Goal: Task Accomplishment & Management: Complete application form

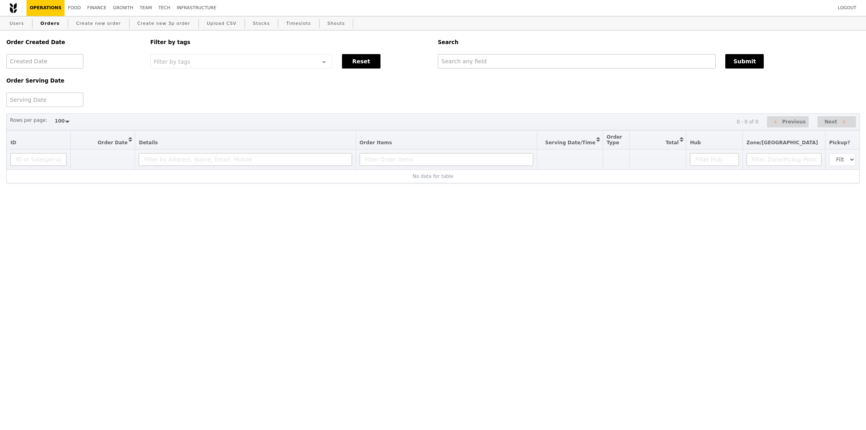
select select "100"
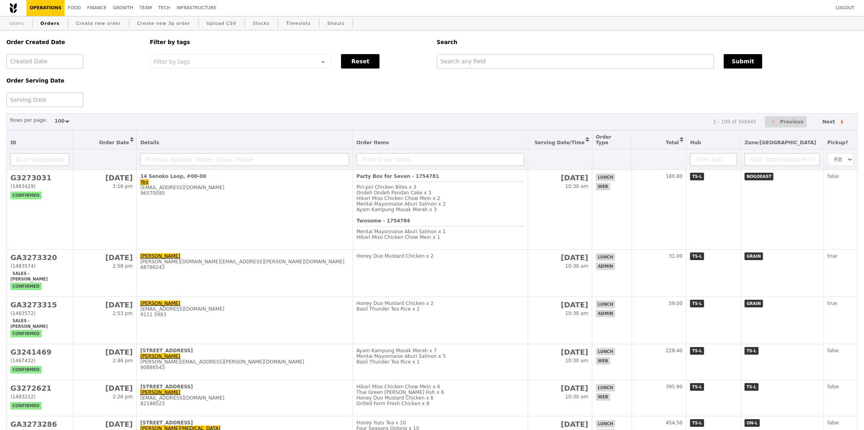
click at [16, 28] on link "Users" at bounding box center [16, 23] width 21 height 14
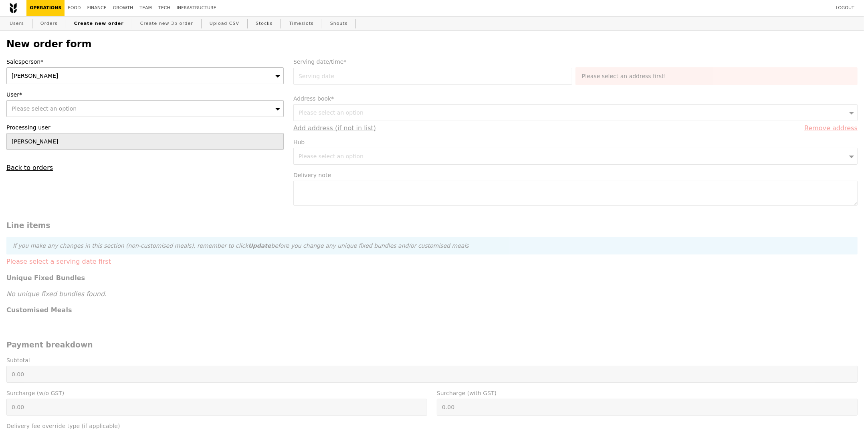
click at [73, 79] on div "Sandy" at bounding box center [144, 75] width 277 height 17
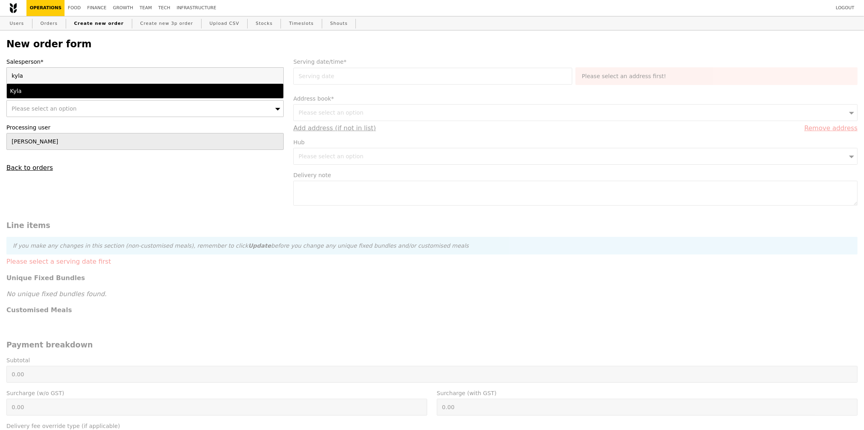
type input "kyla"
click at [73, 89] on div "Kyla" at bounding box center [111, 91] width 202 height 8
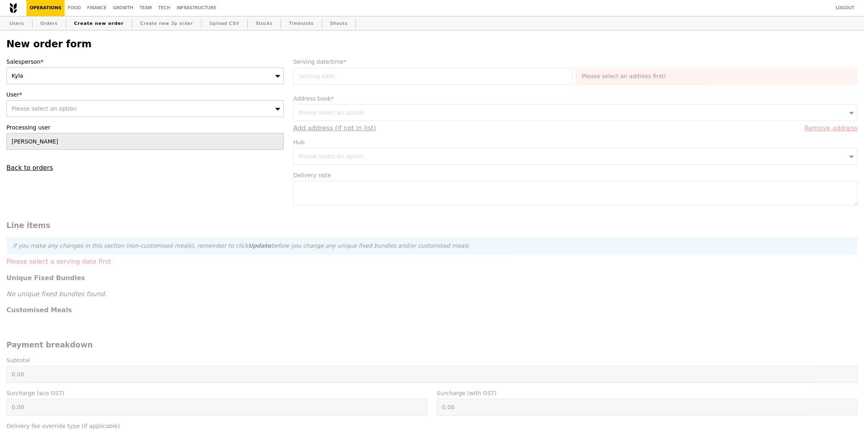
click at [57, 116] on div "Please select an option" at bounding box center [144, 108] width 277 height 17
paste input "woontien@nus.edu.sg"
type input "woontien@nus.edu.sg"
type input "Confirm"
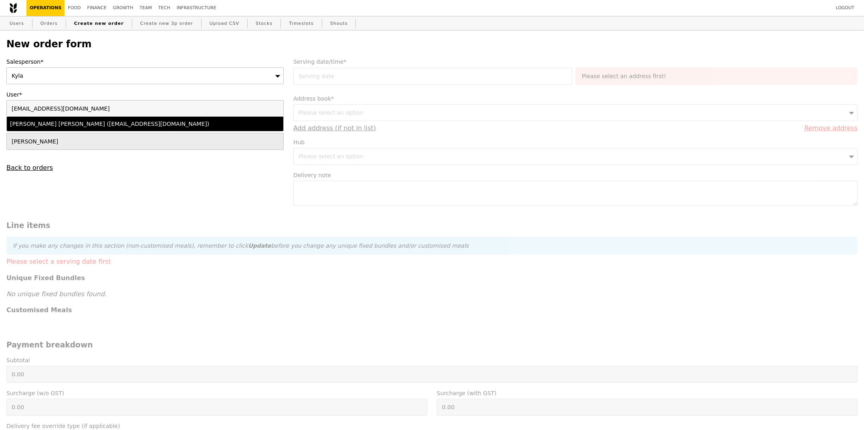
type input "woontien@nus.edu.sg"
click at [91, 121] on div "Cheng Woon Tien (woontien@nus.edu.sg)" at bounding box center [111, 124] width 202 height 8
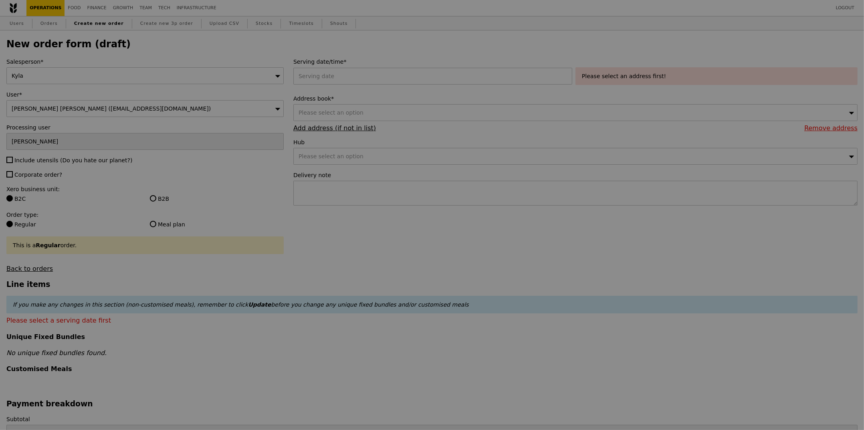
type input "Confirm"
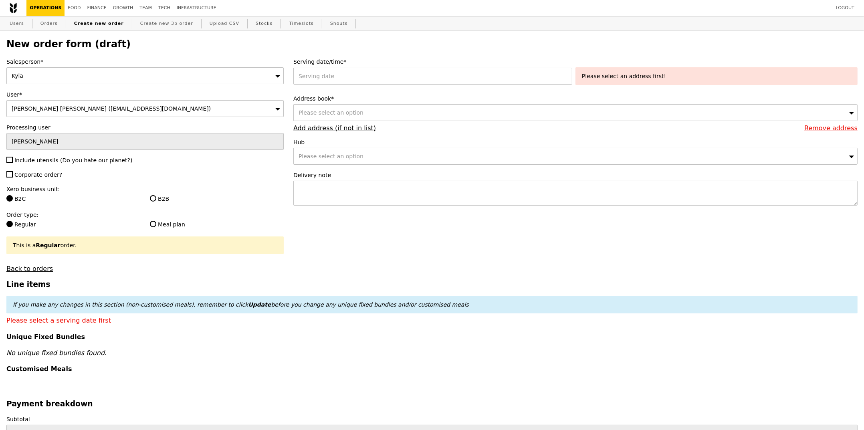
click at [68, 155] on div "Salesperson* Kyla User* Cheng Woon Tien (woontien@nus.edu.sg) Processing user S…" at bounding box center [145, 165] width 287 height 215
click at [65, 164] on label "Include utensils (Do you hate our planet?)" at bounding box center [144, 160] width 277 height 8
click at [13, 163] on input "Include utensils (Do you hate our planet?)" at bounding box center [9, 160] width 6 height 6
checkbox input "true"
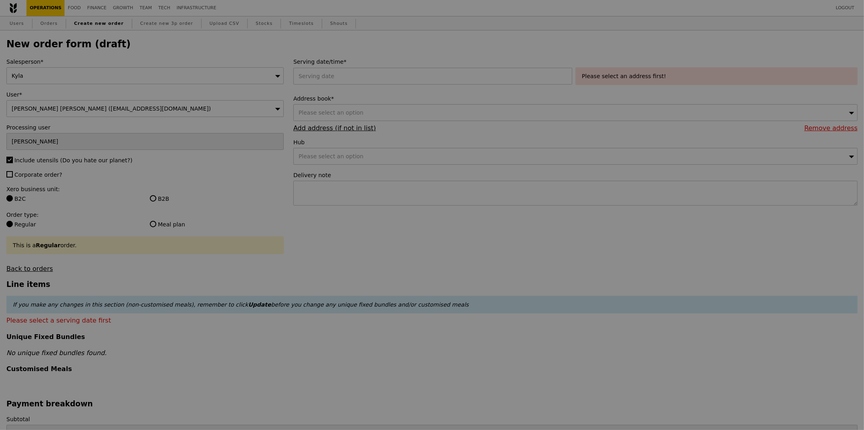
type input "Confirm"
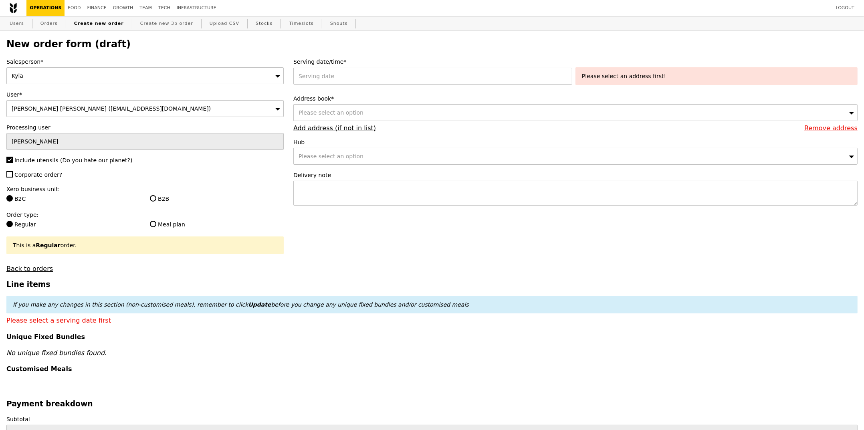
click at [40, 172] on span "Corporate order?" at bounding box center [38, 175] width 48 height 6
click at [13, 172] on input "Corporate order?" at bounding box center [9, 174] width 6 height 6
checkbox input "true"
click at [169, 198] on label "B2B" at bounding box center [217, 199] width 134 height 8
click at [156, 198] on input "B2B" at bounding box center [153, 198] width 6 height 6
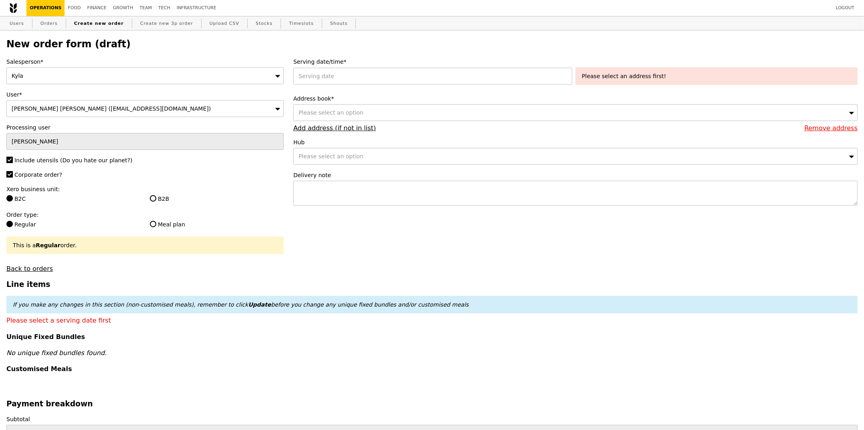
radio input "true"
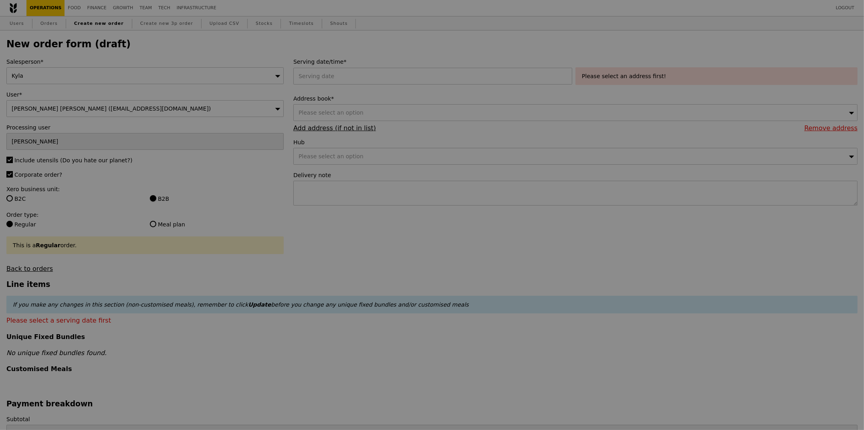
type input "Confirm"
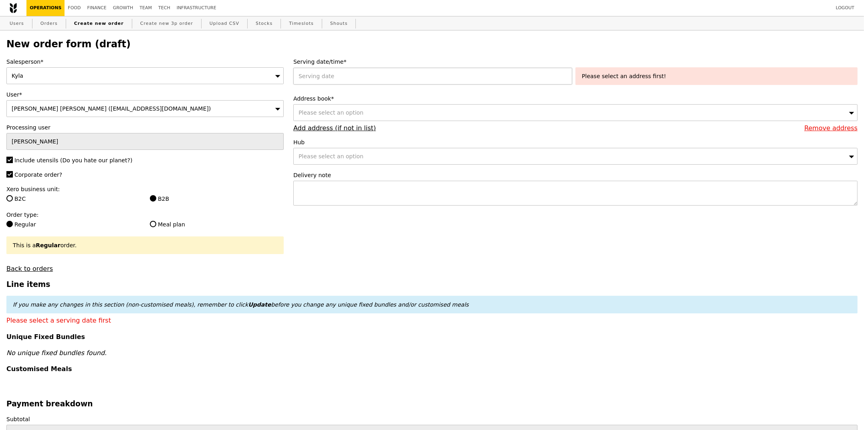
click at [388, 77] on div at bounding box center [434, 76] width 282 height 17
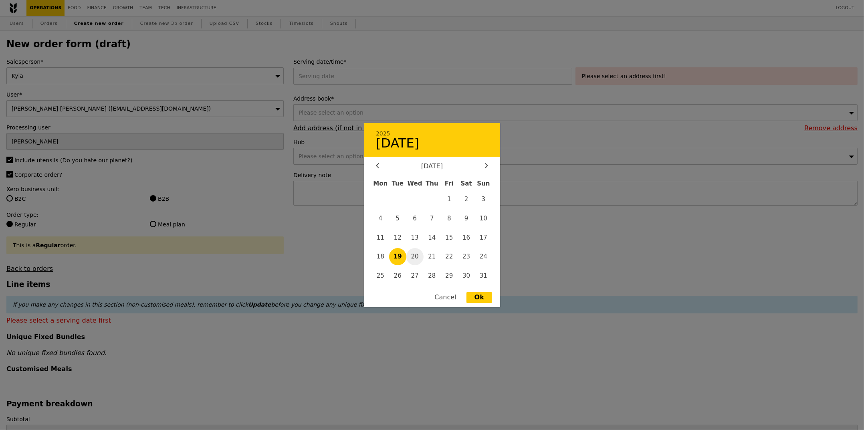
click at [413, 249] on span "20" at bounding box center [415, 256] width 17 height 17
type input "20 Aug 2025"
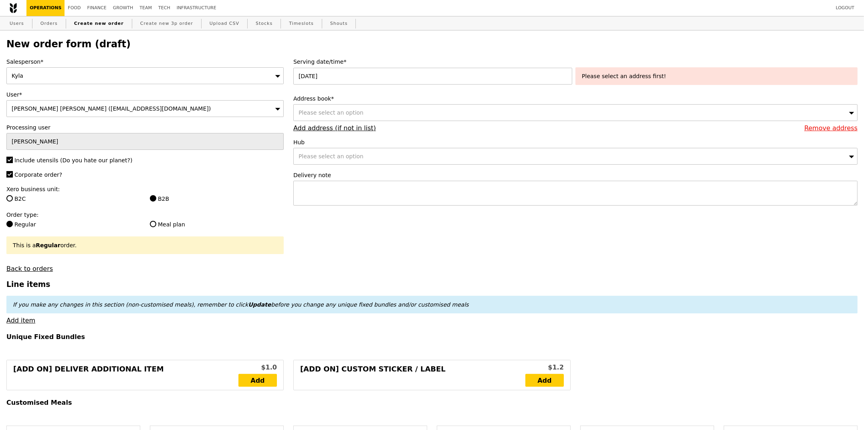
click at [382, 114] on div "Please select an option" at bounding box center [575, 112] width 564 height 17
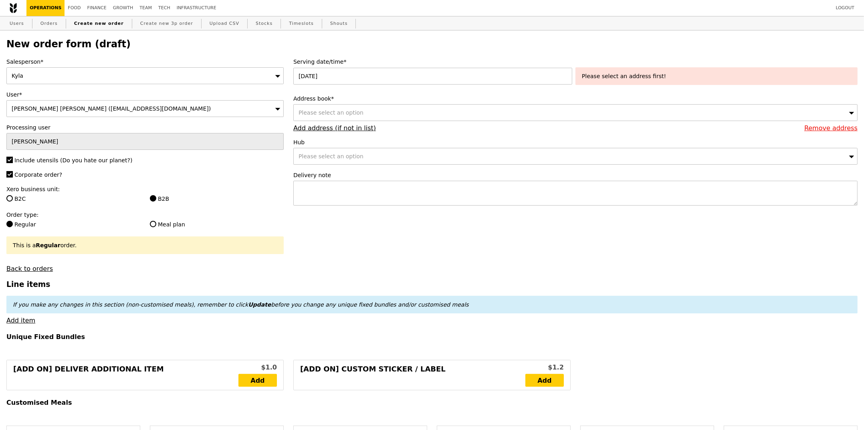
click at [365, 109] on div "Please select an option" at bounding box center [575, 112] width 564 height 17
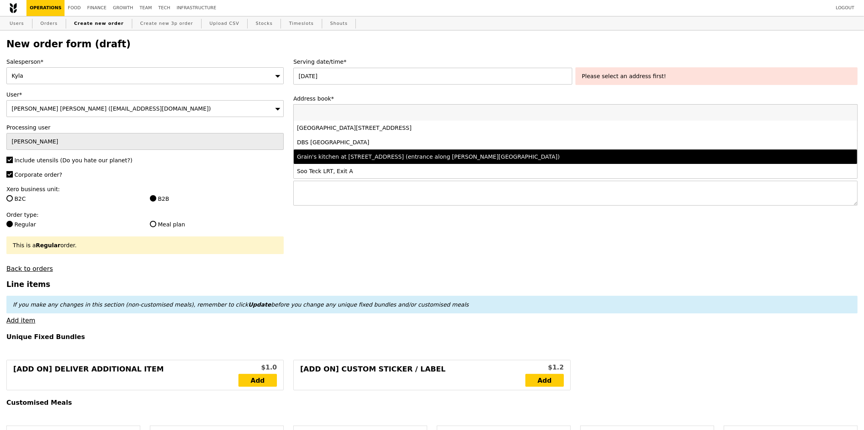
click at [376, 160] on div "Grain's kitchen at 5 Burn Road #05-01 (entrance along Harrison Road)" at bounding box center [506, 157] width 418 height 8
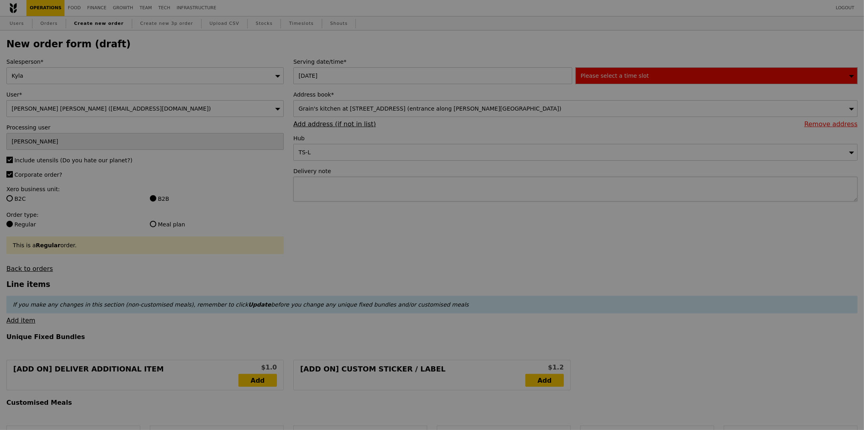
type input "Confirm"
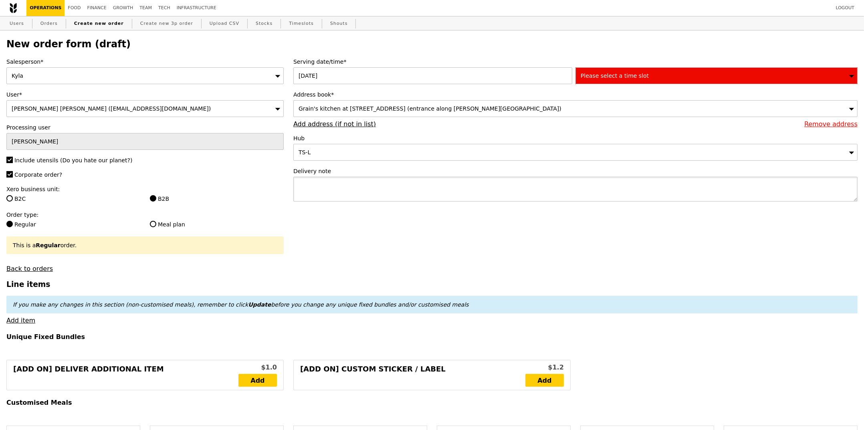
click at [349, 188] on textarea at bounding box center [575, 189] width 564 height 25
type textarea "t"
type textarea "To deliver with"
type input "Confirm"
paste textarea "P5438"
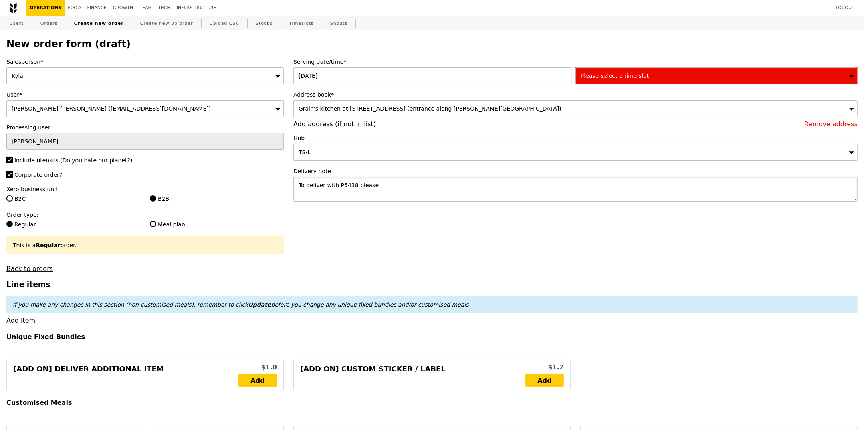
type textarea "To deliver with P5438 please!"
type input "Confirm"
click at [649, 75] on div "Please select a time slot" at bounding box center [717, 75] width 282 height 17
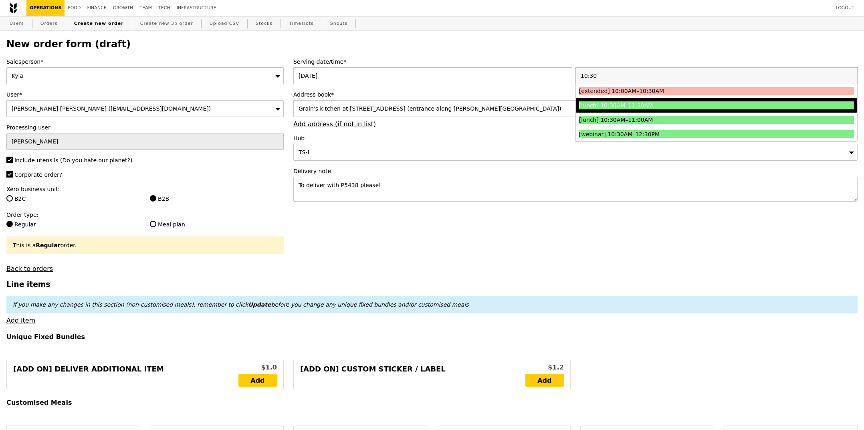
type input "10:30"
click at [663, 104] on div "[lunch] 10:30AM–11:30AM" at bounding box center [682, 105] width 206 height 8
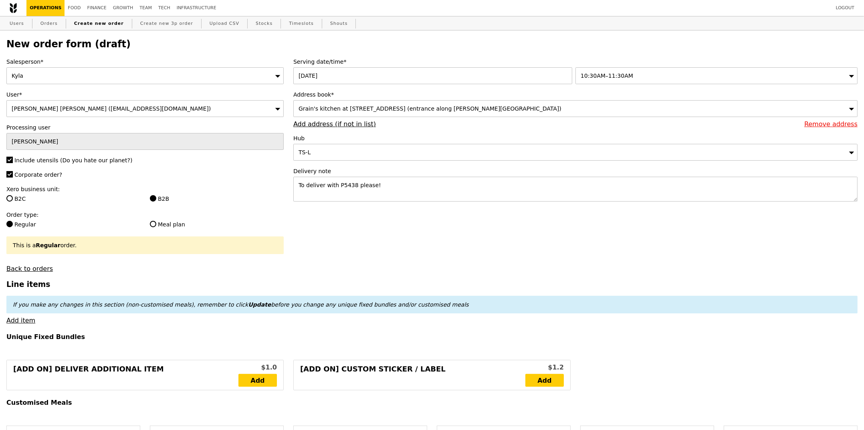
click at [369, 284] on h3 "Line items" at bounding box center [432, 284] width 852 height 8
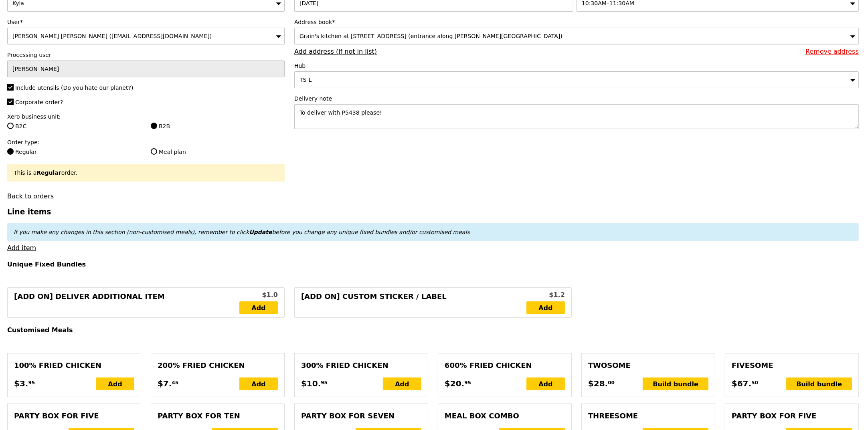
scroll to position [162, 0]
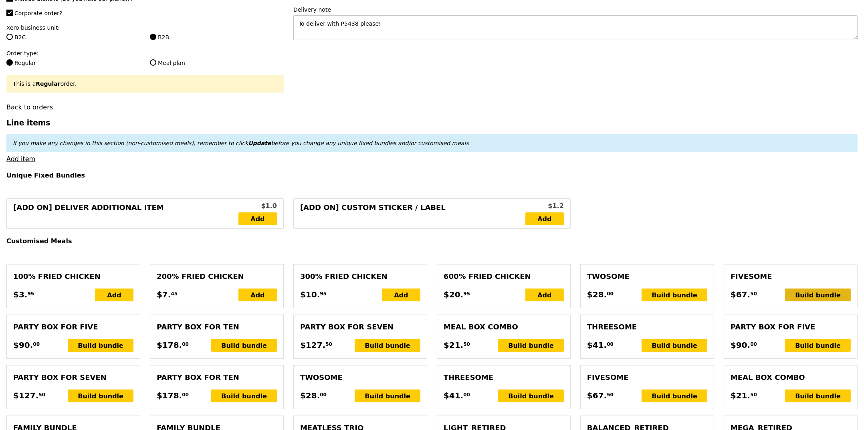
click at [826, 294] on div "Build bundle" at bounding box center [818, 295] width 66 height 13
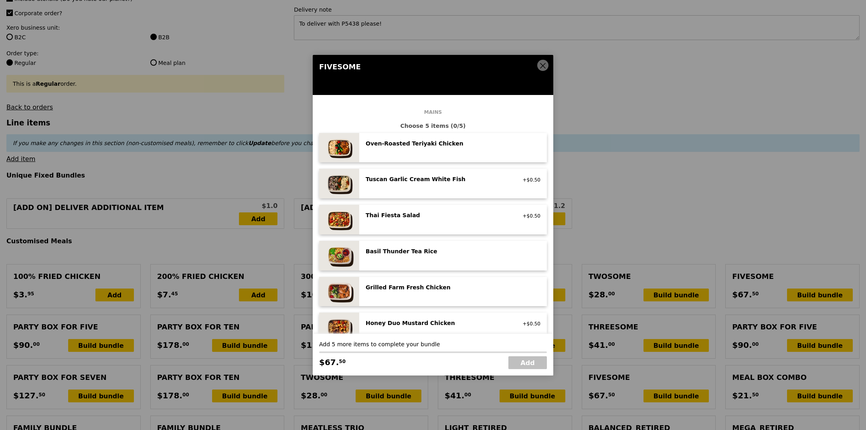
click at [540, 62] on icon at bounding box center [542, 65] width 7 height 7
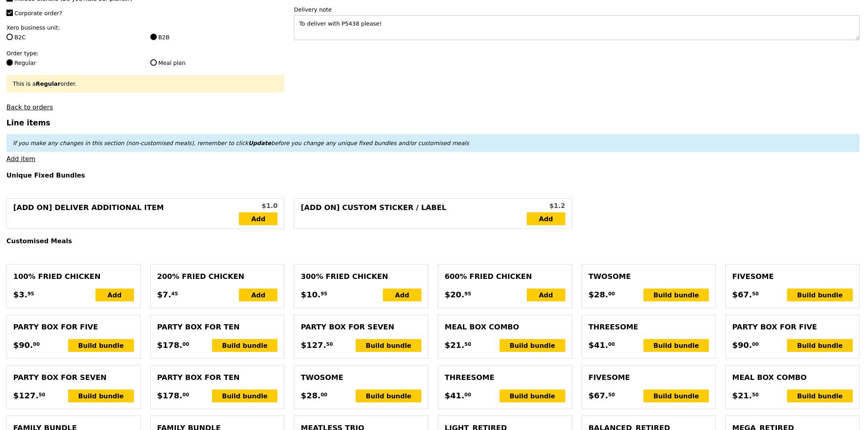
scroll to position [161, 0]
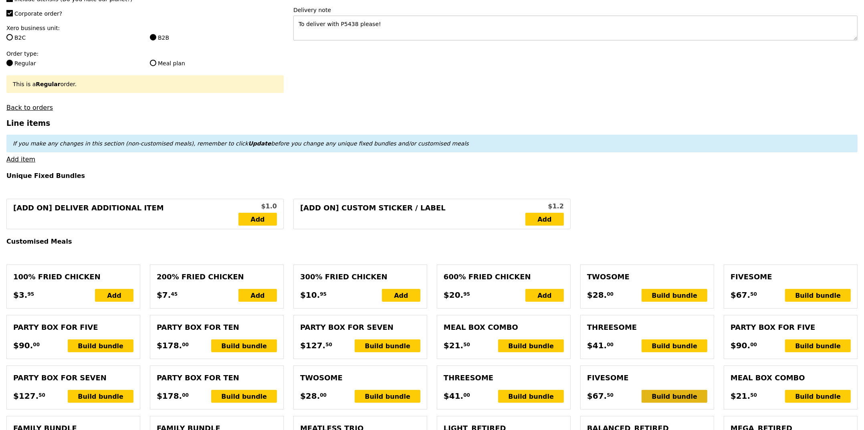
click at [673, 393] on div "Build bundle" at bounding box center [675, 396] width 66 height 13
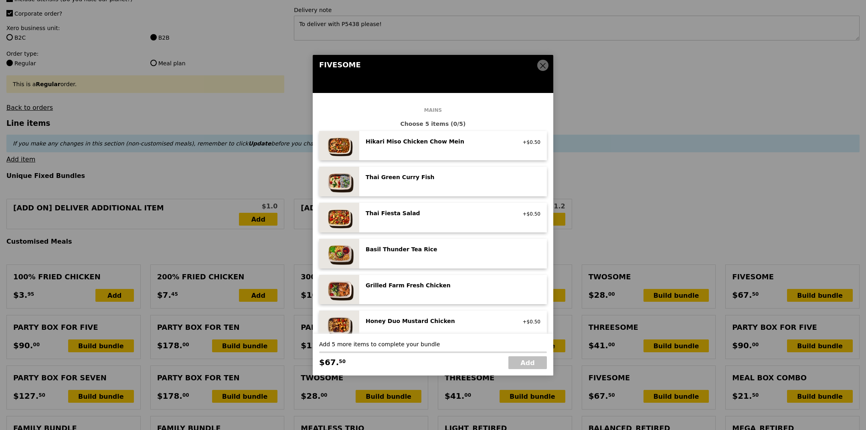
scroll to position [140, 0]
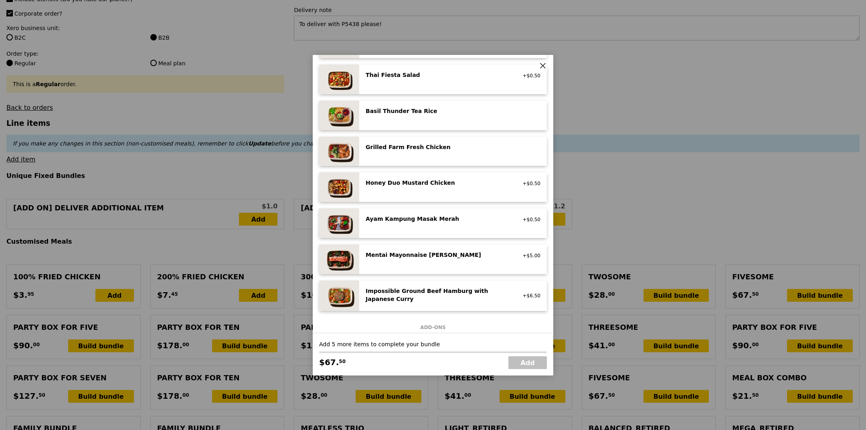
click at [458, 187] on div "Honey Duo Mustard Chicken" at bounding box center [438, 183] width 144 height 8
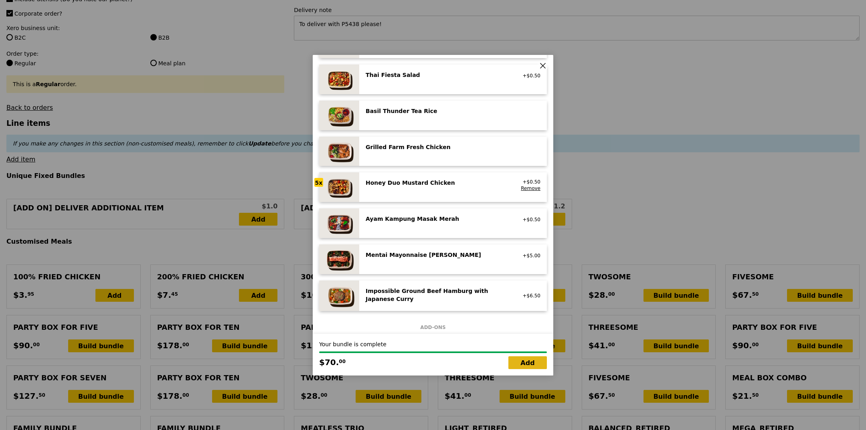
click at [533, 364] on link "Add" at bounding box center [527, 362] width 38 height 13
type input "Loading..."
type input "70.00"
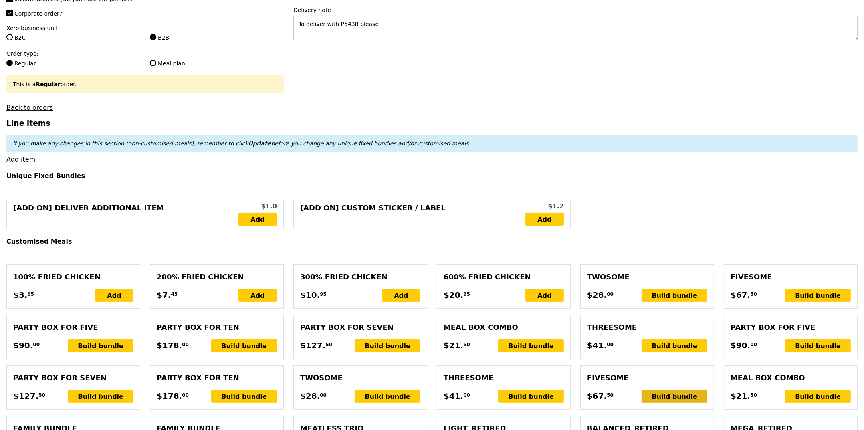
click at [669, 397] on div "Build bundle" at bounding box center [675, 396] width 66 height 13
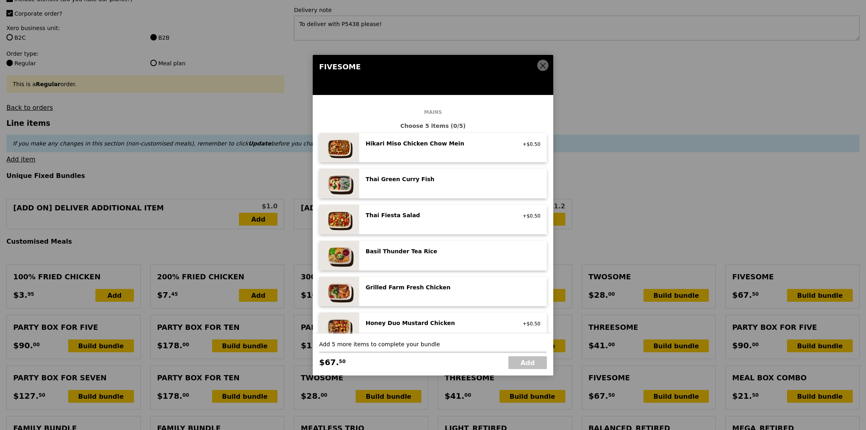
click at [457, 322] on div "Honey Duo Mustard Chicken" at bounding box center [438, 323] width 144 height 8
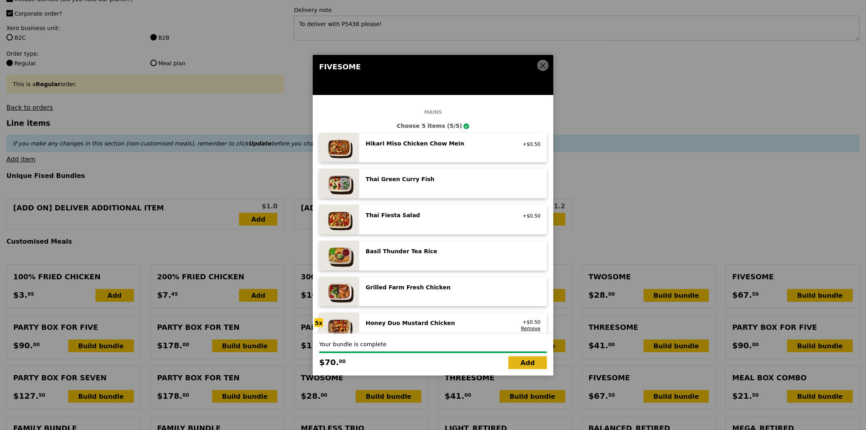
click at [523, 364] on link "Add" at bounding box center [527, 362] width 38 height 13
type input "Loading..."
type input "140.00"
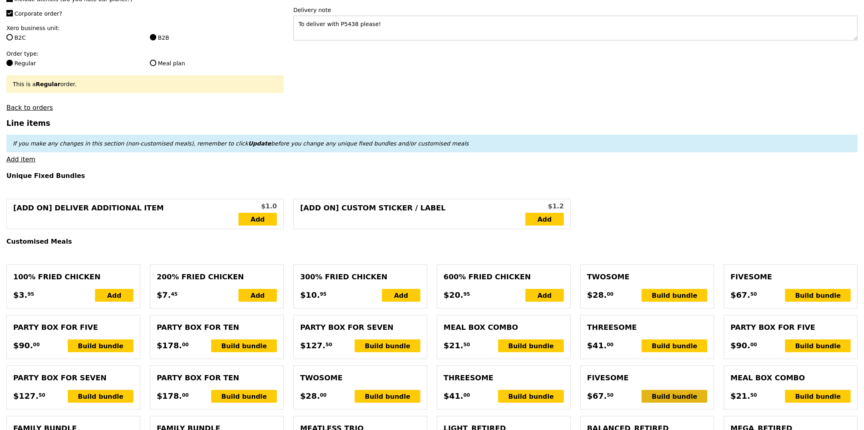
click at [675, 395] on div "Build bundle" at bounding box center [675, 396] width 66 height 13
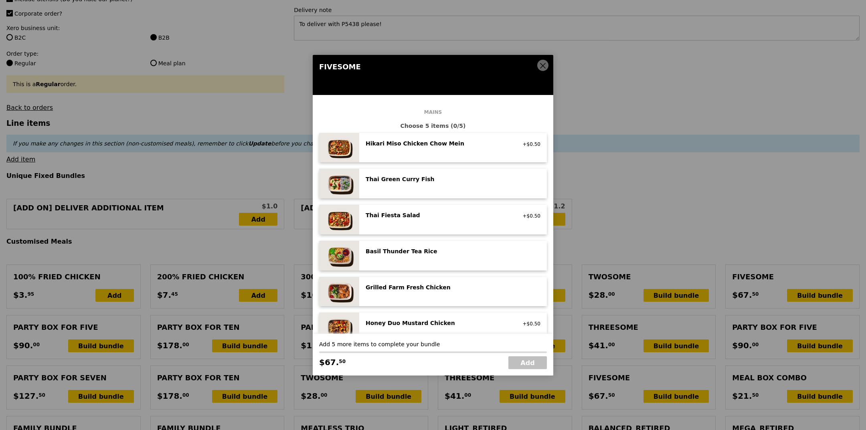
scroll to position [23, 0]
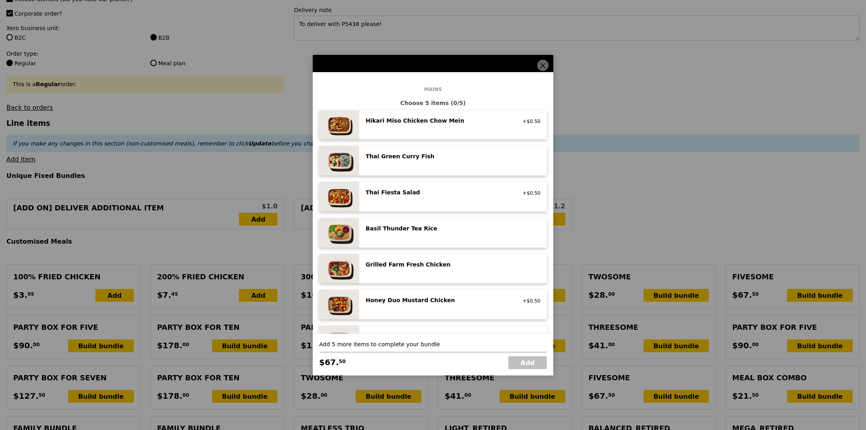
click at [436, 288] on div "Mains Choose 5 items (0/5) Hikari Miso Chicken Chow Mein high protein, contains…" at bounding box center [433, 267] width 228 height 356
click at [436, 305] on div "Honey Duo Mustard Chicken high protein, contains allium, soy, wheat" at bounding box center [438, 301] width 154 height 10
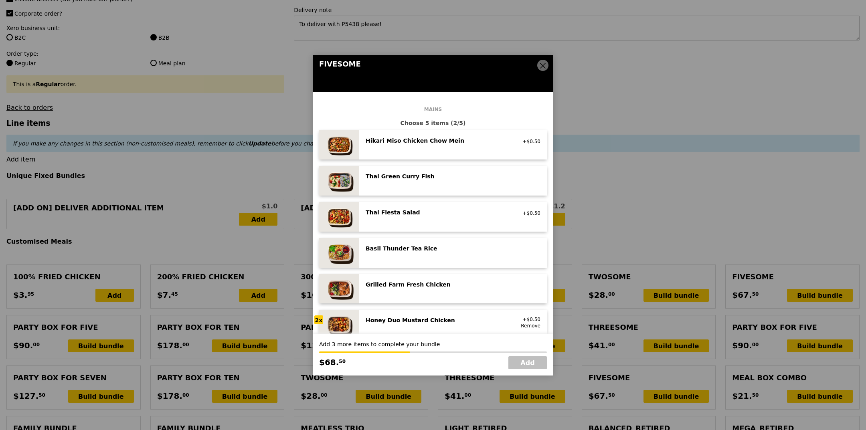
scroll to position [0, 0]
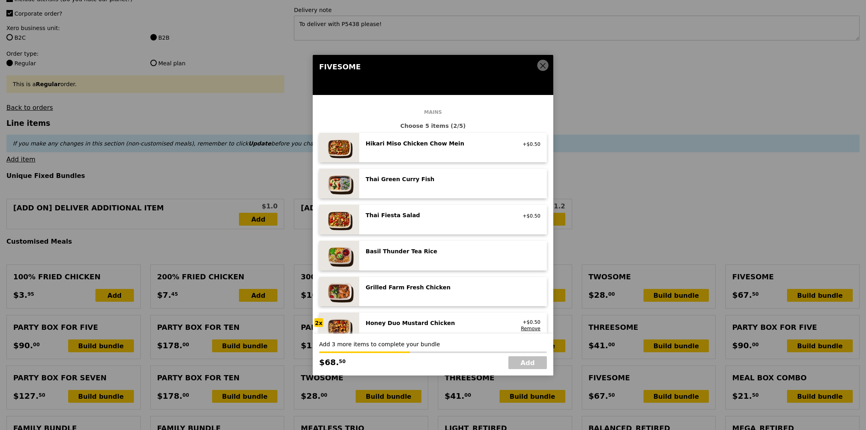
click at [453, 146] on div "Hikari Miso Chicken Chow Mein" at bounding box center [438, 144] width 144 height 8
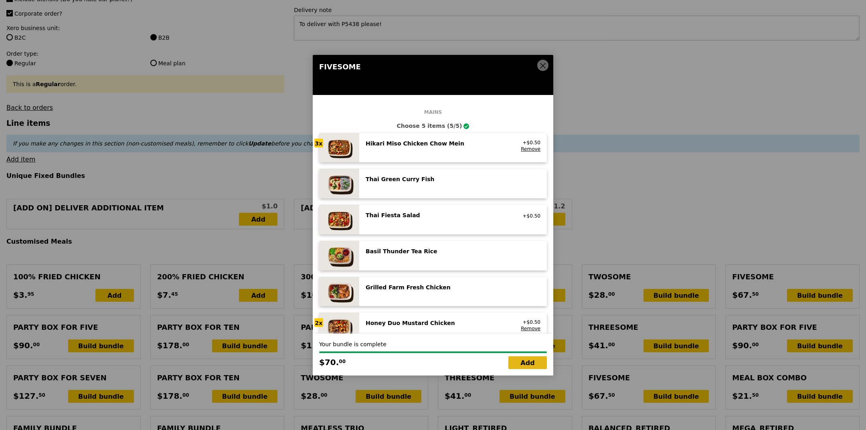
click at [525, 362] on link "Add" at bounding box center [527, 362] width 38 height 13
type input "Loading..."
type input "210.00"
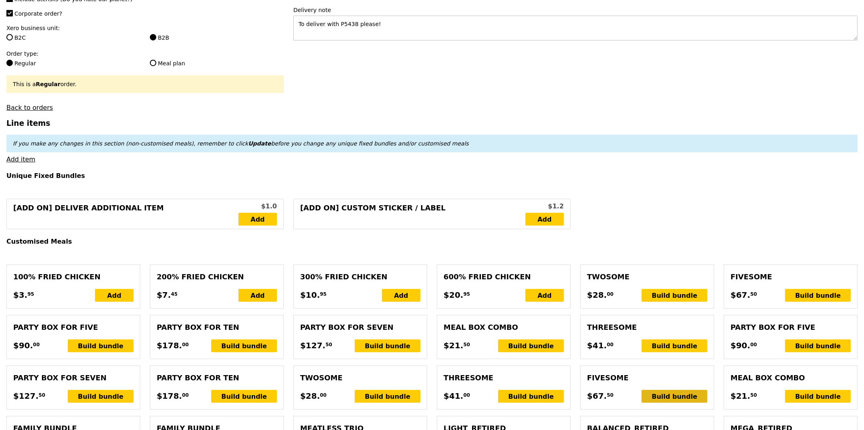
click at [664, 401] on div "Build bundle" at bounding box center [675, 396] width 66 height 13
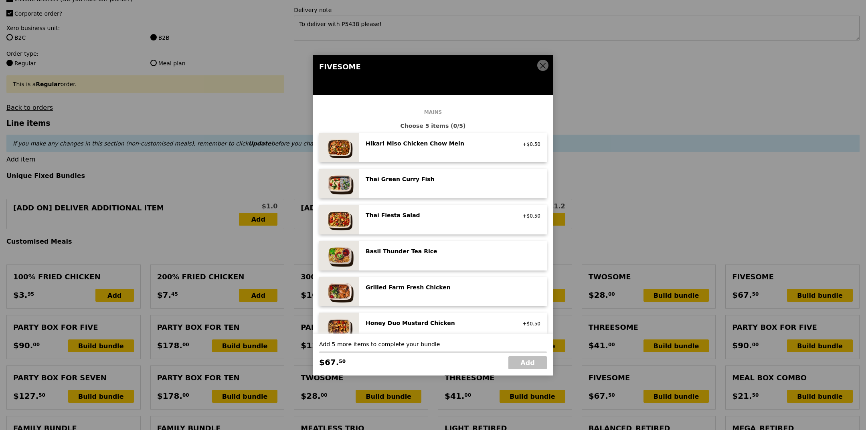
click at [411, 147] on div "Hikari Miso Chicken Chow Mein" at bounding box center [438, 144] width 144 height 8
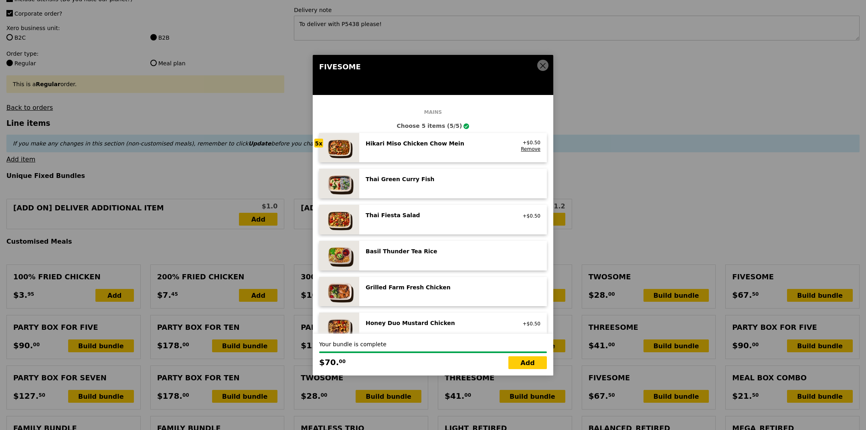
click at [411, 147] on div "Hikari Miso Chicken Chow Mein" at bounding box center [438, 144] width 144 height 8
click at [533, 368] on link "Add" at bounding box center [527, 362] width 38 height 13
type input "Loading..."
type input "280.00"
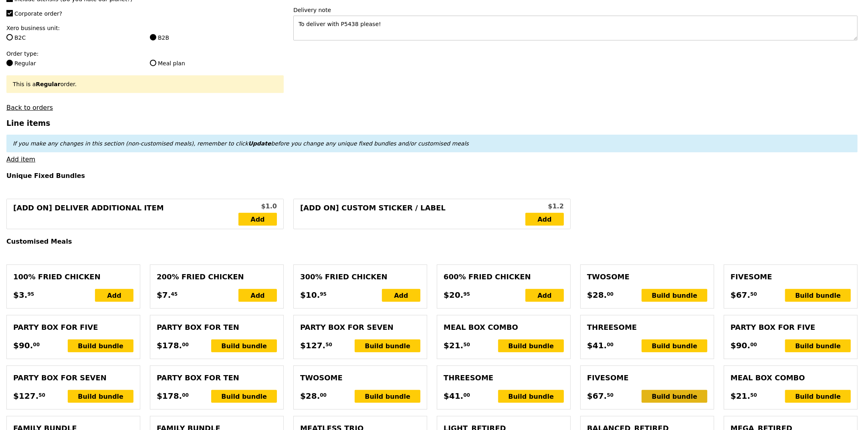
click at [663, 396] on div "Build bundle" at bounding box center [675, 396] width 66 height 13
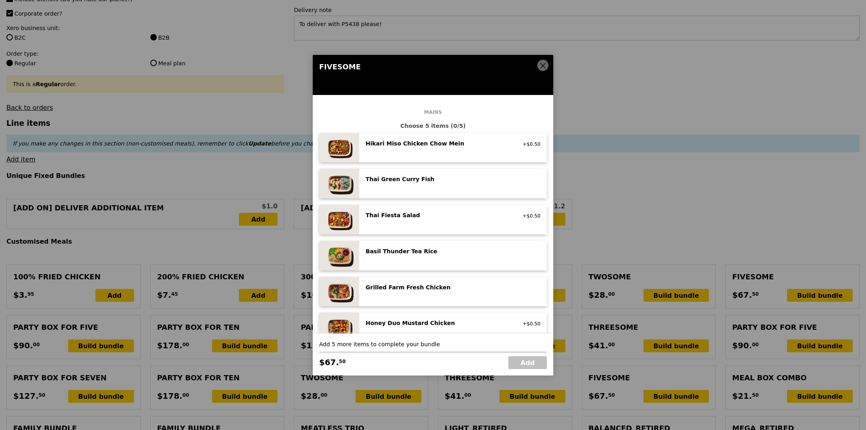
click at [502, 154] on div "Hikari Miso Chicken Chow Mein high protein, contains allium, dairy, egg, soy, w…" at bounding box center [453, 148] width 175 height 17
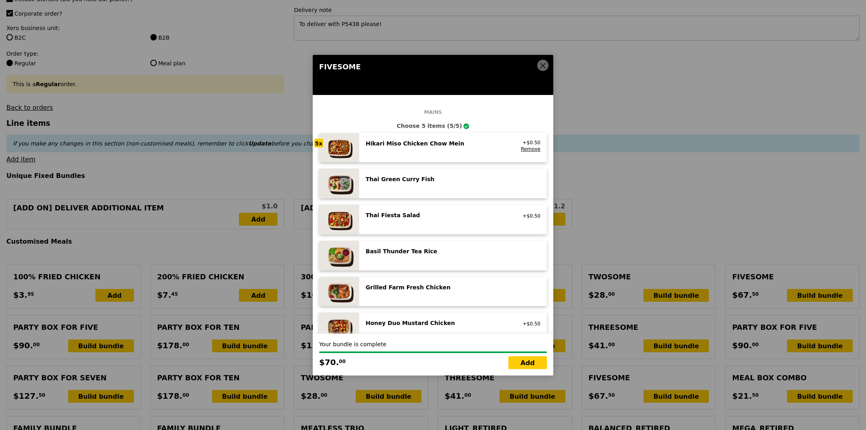
click at [502, 154] on div "Hikari Miso Chicken Chow Mein high protein, contains allium, dairy, egg, soy, w…" at bounding box center [453, 148] width 175 height 17
click at [536, 366] on link "Add" at bounding box center [527, 362] width 38 height 13
type input "Loading..."
type input "350.00"
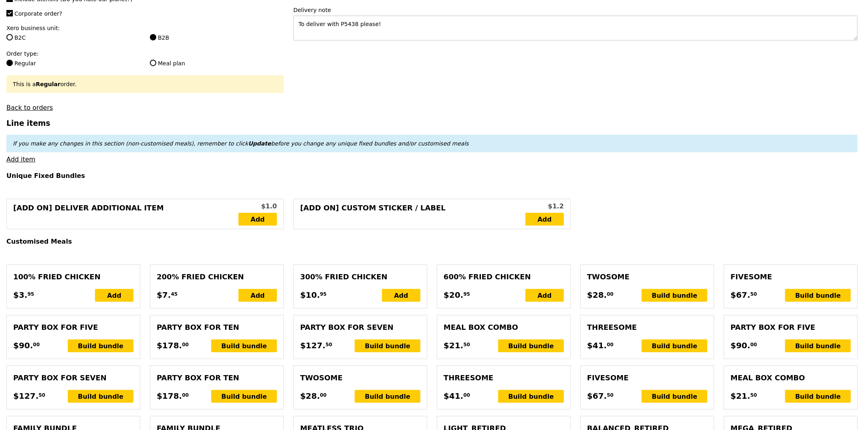
click at [670, 395] on div "Build bundle" at bounding box center [675, 396] width 66 height 13
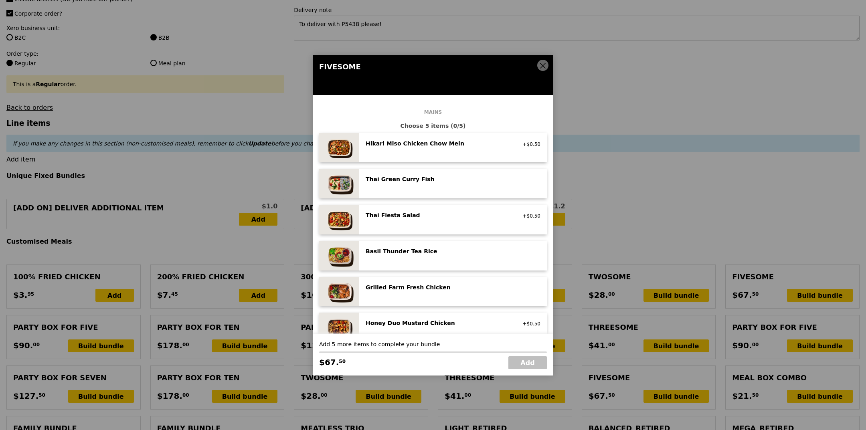
click at [452, 152] on div "Hikari Miso Chicken Chow Mein high protein, contains allium, dairy, egg, soy, w…" at bounding box center [453, 148] width 175 height 17
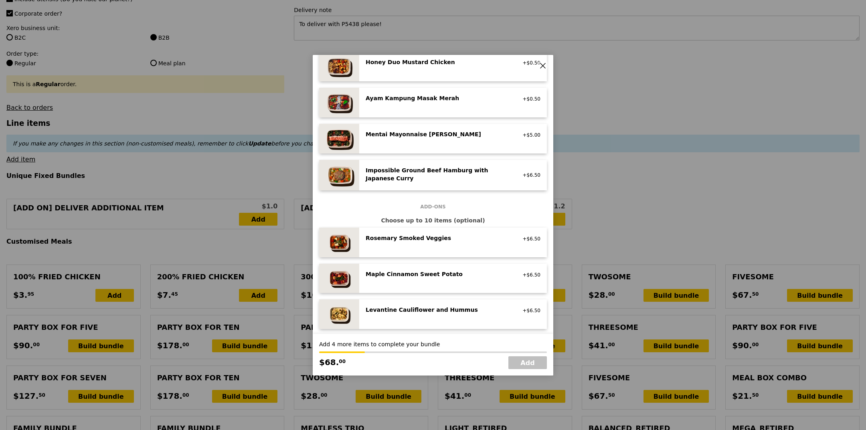
click at [421, 133] on div "Mentai Mayonnaise Aburi Salmon" at bounding box center [438, 134] width 144 height 8
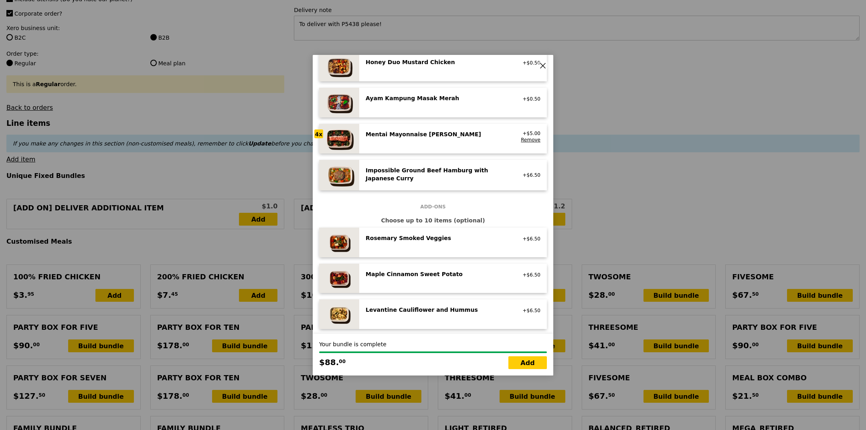
click at [421, 133] on div "Mentai Mayonnaise Aburi Salmon" at bounding box center [438, 134] width 144 height 8
click at [525, 360] on link "Add" at bounding box center [527, 362] width 38 height 13
type input "Loading..."
type input "438.00"
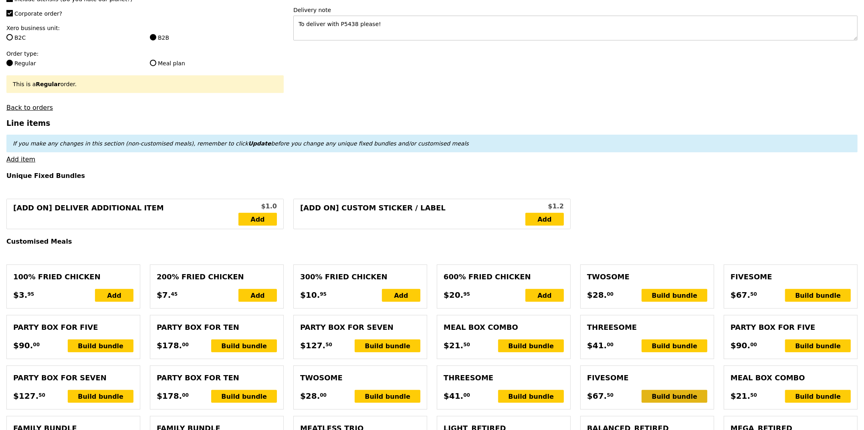
click at [683, 392] on div "Build bundle" at bounding box center [675, 396] width 66 height 13
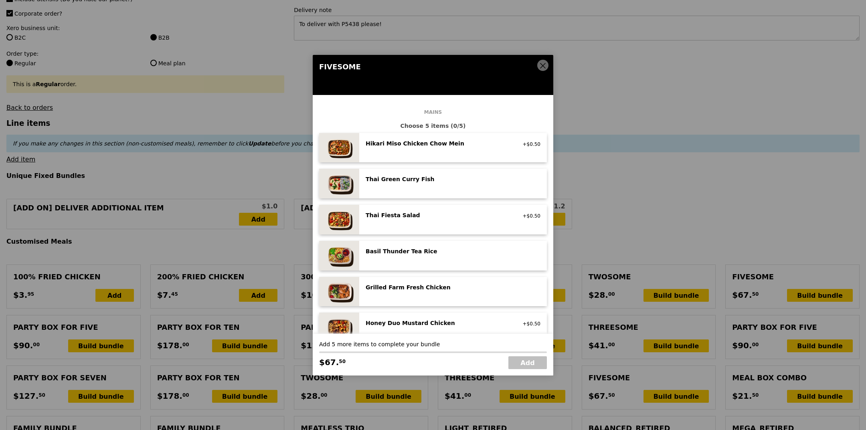
scroll to position [271, 0]
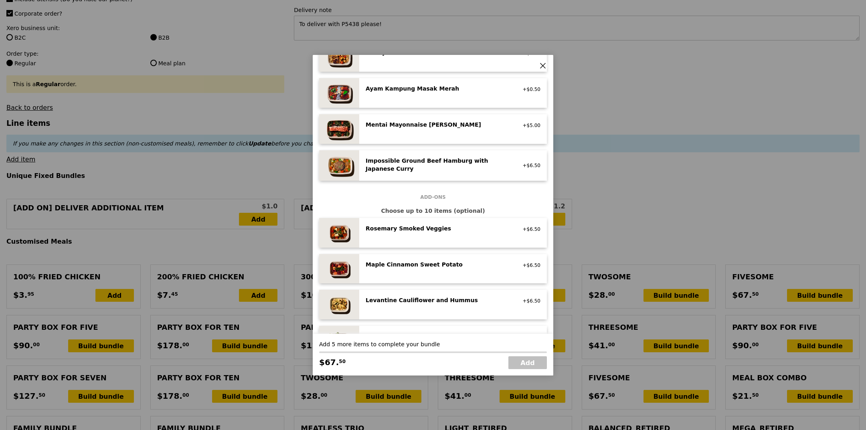
click at [460, 123] on div "Mentai Mayonnaise Aburi Salmon" at bounding box center [438, 125] width 144 height 8
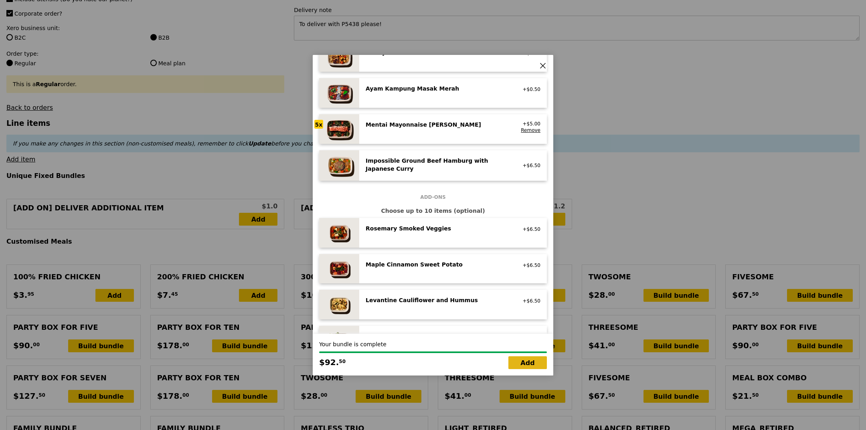
click at [528, 363] on link "Add" at bounding box center [527, 362] width 38 height 13
type input "Loading..."
type input "530.50"
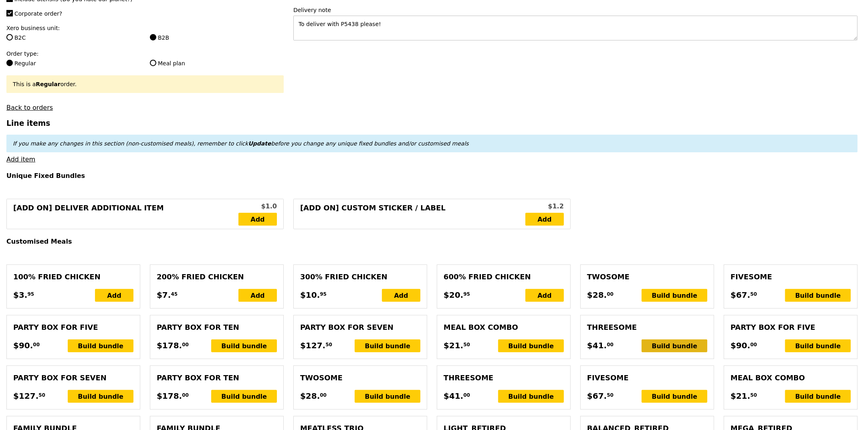
click at [663, 349] on div "Build bundle" at bounding box center [675, 346] width 66 height 13
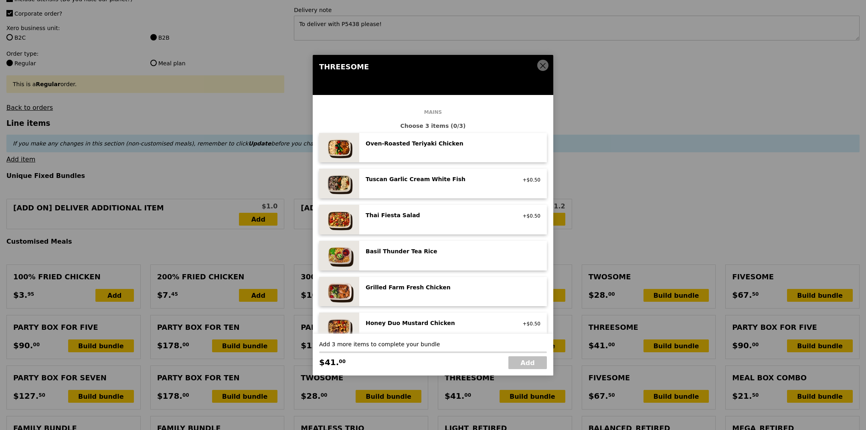
scroll to position [144, 0]
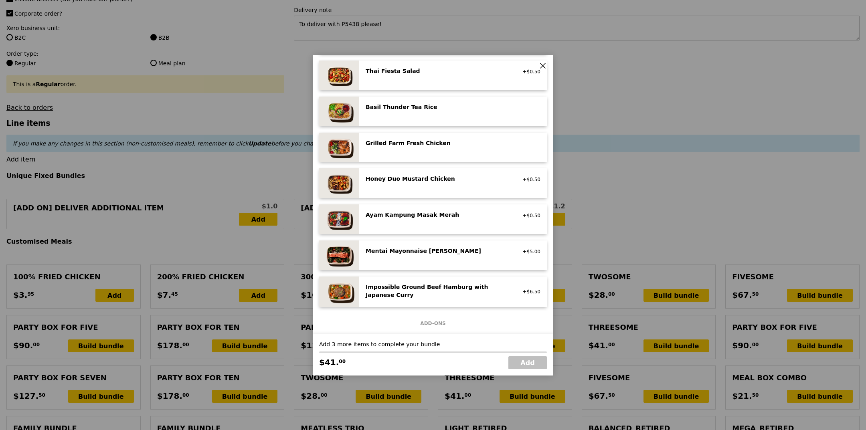
click at [427, 256] on div "Mentai Mayonnaise Aburi Salmon pescatarian, contains egg, soy, wheat" at bounding box center [438, 252] width 154 height 10
click at [427, 256] on div "Mentai Mayonnaise Aburi Salmon pescatarian, contains egg, soy, wheat" at bounding box center [438, 253] width 154 height 13
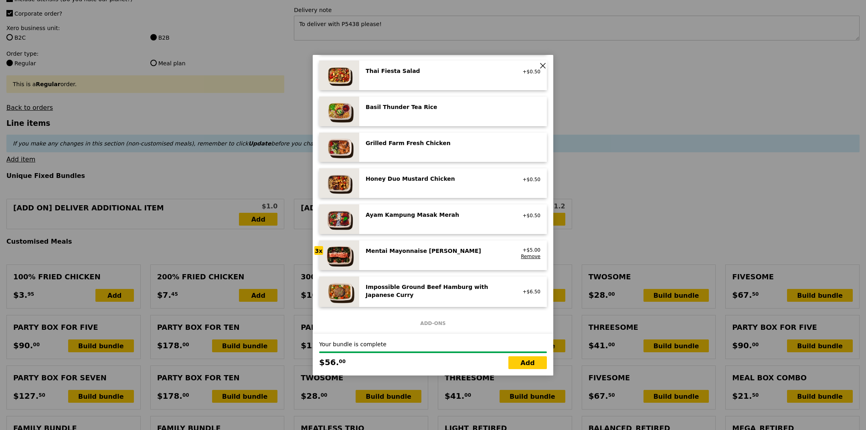
click at [441, 259] on div "Mentai Mayonnaise Aburi Salmon pescatarian, contains egg, soy, wheat" at bounding box center [438, 253] width 154 height 13
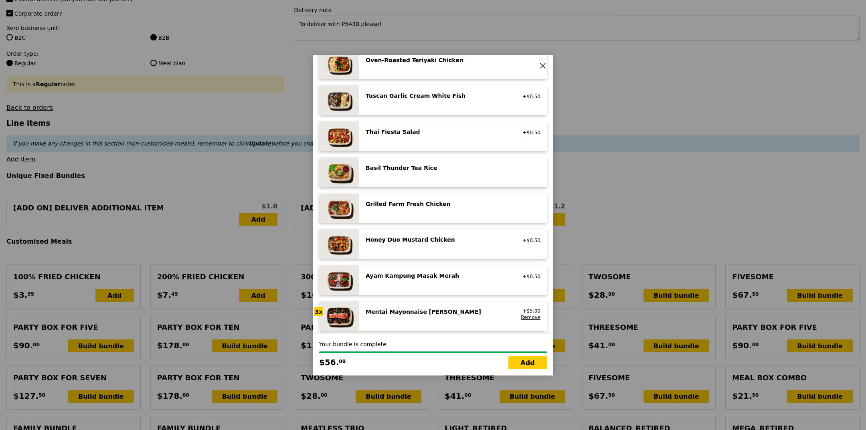
scroll to position [0, 0]
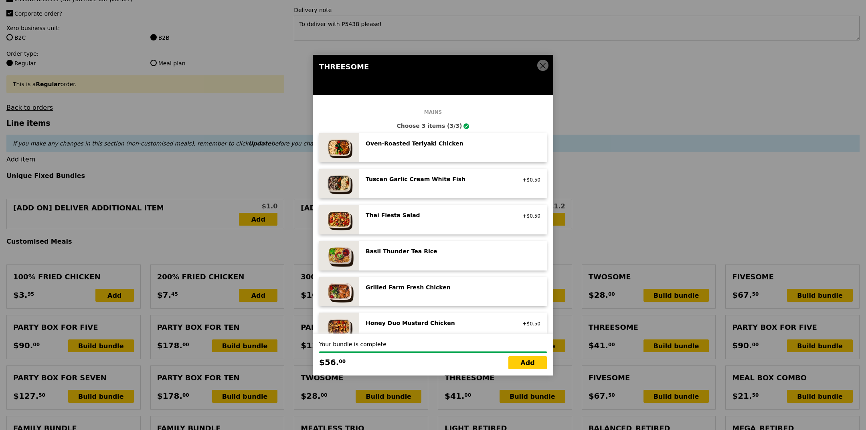
click at [540, 63] on icon at bounding box center [542, 65] width 5 height 5
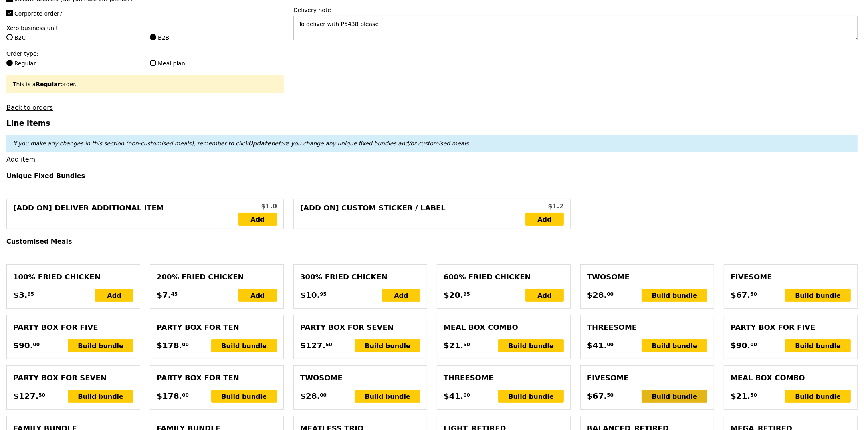
click at [674, 396] on div "Build bundle" at bounding box center [675, 396] width 66 height 13
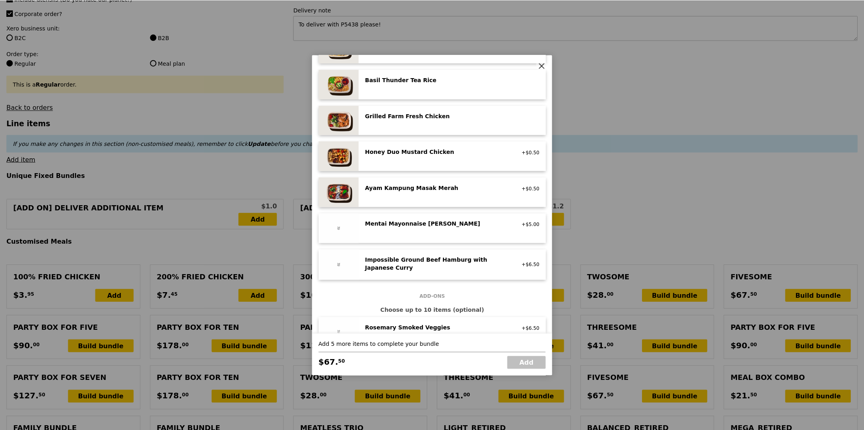
scroll to position [289, 0]
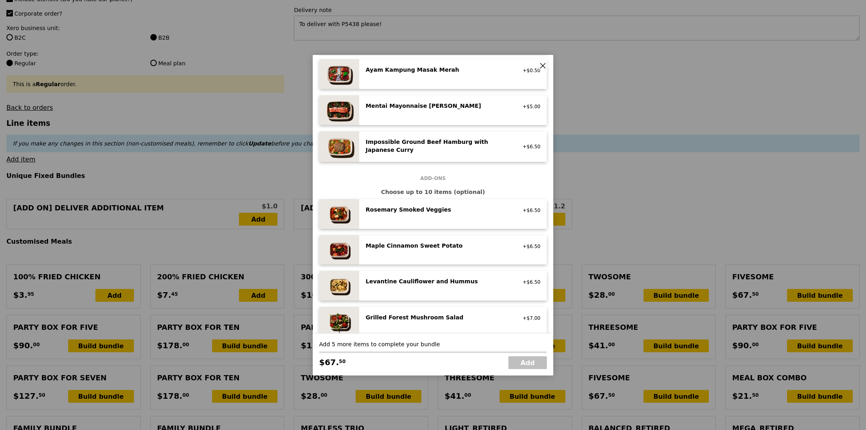
click at [425, 115] on div "Mentai Mayonnaise Aburi Salmon pescatarian, contains egg, soy, wheat +$5.00" at bounding box center [453, 110] width 175 height 17
click at [425, 115] on div "Mentai Mayonnaise Aburi Salmon pescatarian, contains egg, soy, wheat +$5.00 Rem…" at bounding box center [453, 110] width 175 height 17
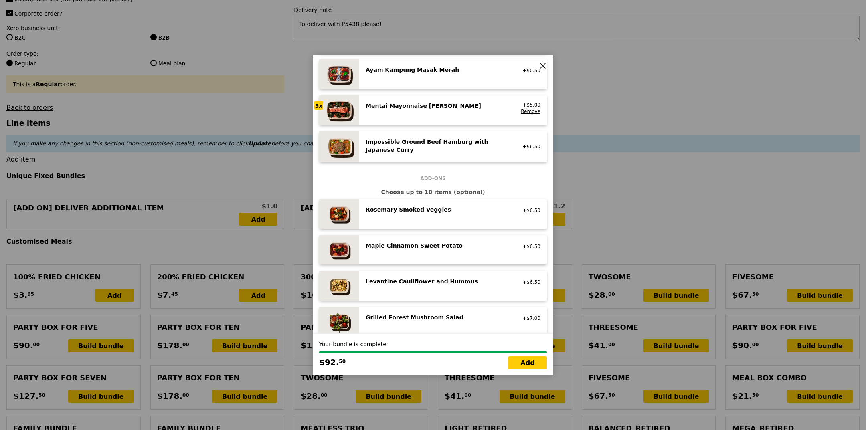
click at [425, 115] on div "Mentai Mayonnaise Aburi Salmon pescatarian, contains egg, soy, wheat +$5.00 Rem…" at bounding box center [453, 110] width 175 height 17
click at [527, 365] on link "Add" at bounding box center [527, 362] width 38 height 13
type input "Loading..."
type input "623.00"
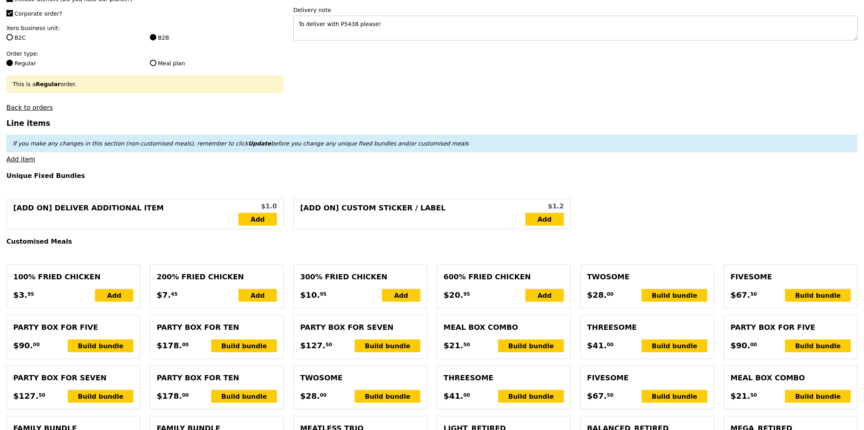
type input "Confirm"
click at [29, 160] on link "Add item" at bounding box center [20, 160] width 29 height 8
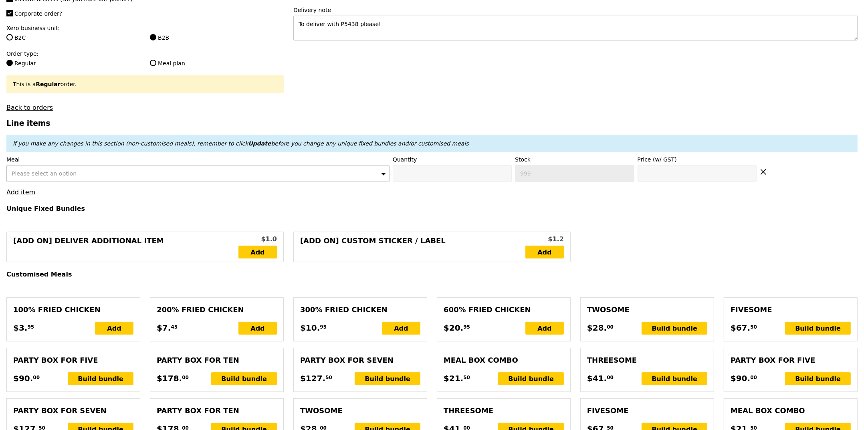
click at [111, 174] on div "Please select an option" at bounding box center [197, 173] width 383 height 17
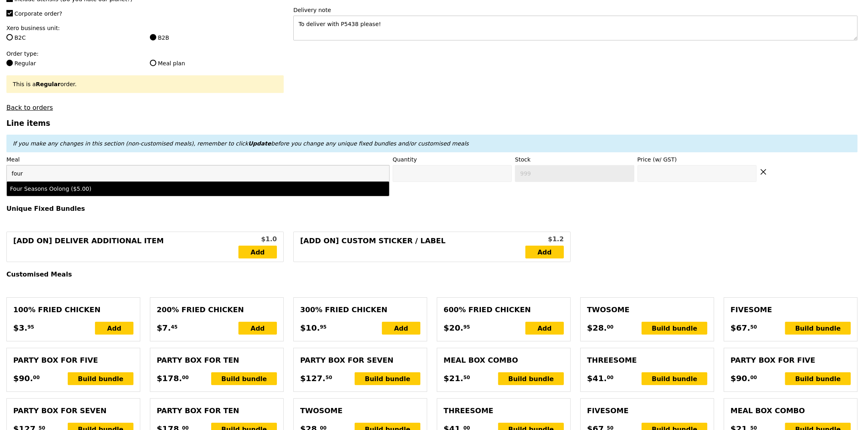
type input "four"
click at [69, 195] on li "Four Seasons Oolong ($5.00)" at bounding box center [198, 189] width 382 height 14
type input "Confirm anyway"
type input "0"
type input "491"
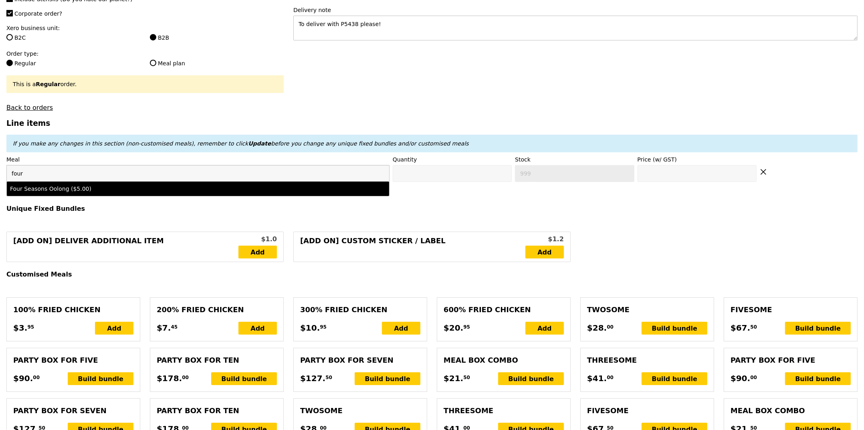
type input "5.0"
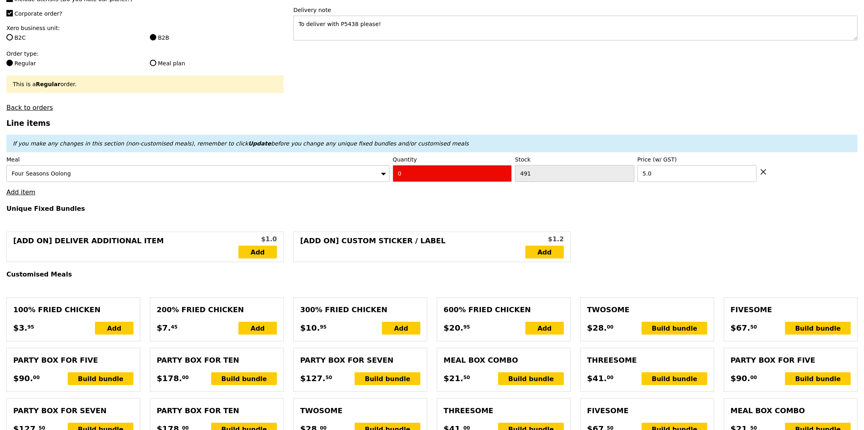
click at [404, 172] on input "0" at bounding box center [452, 173] width 119 height 17
type input "Confirm"
type input "20"
click at [15, 191] on link "Add item" at bounding box center [20, 192] width 29 height 8
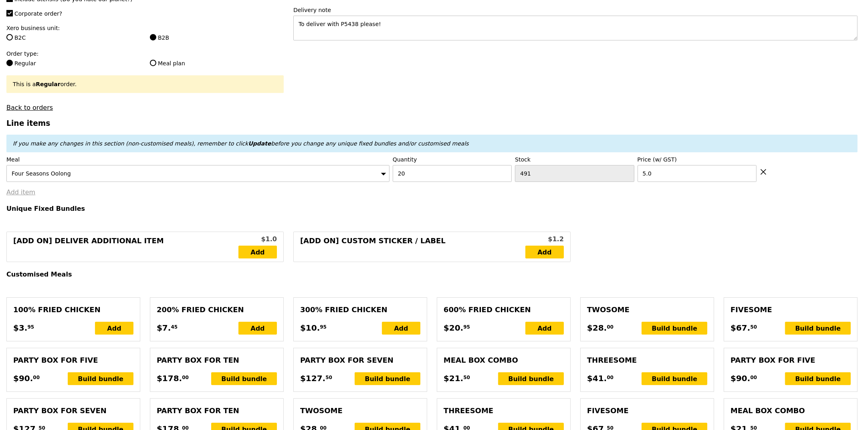
type input "Loading..."
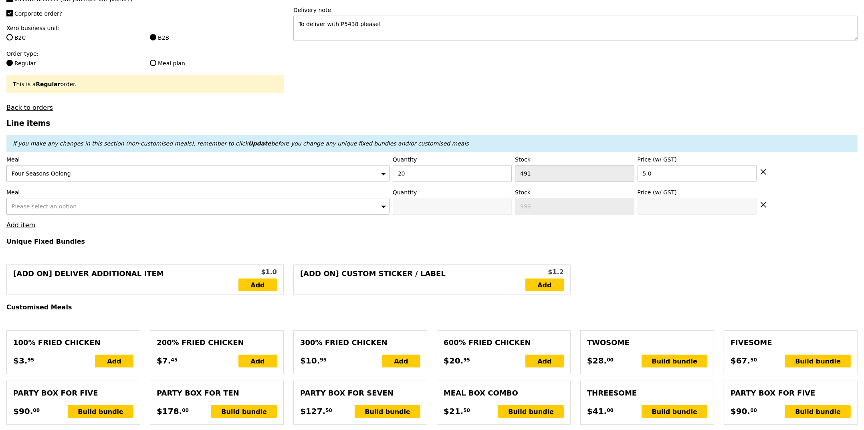
click at [76, 210] on div "Please select an option" at bounding box center [197, 206] width 383 height 17
type input "723.00"
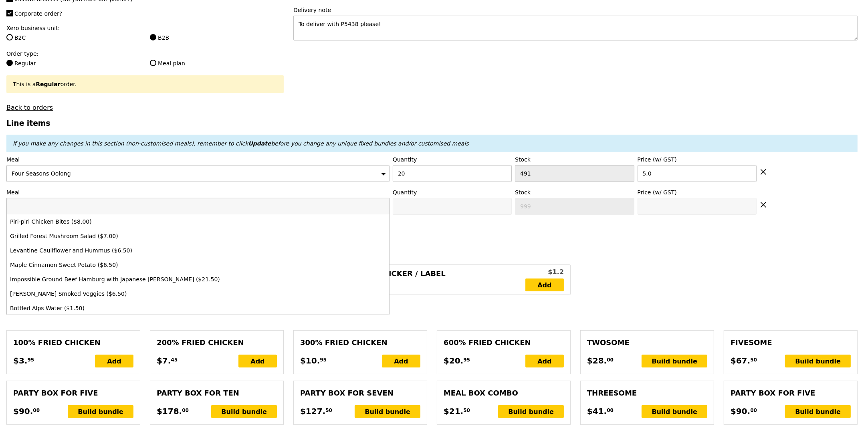
type input "Confirm"
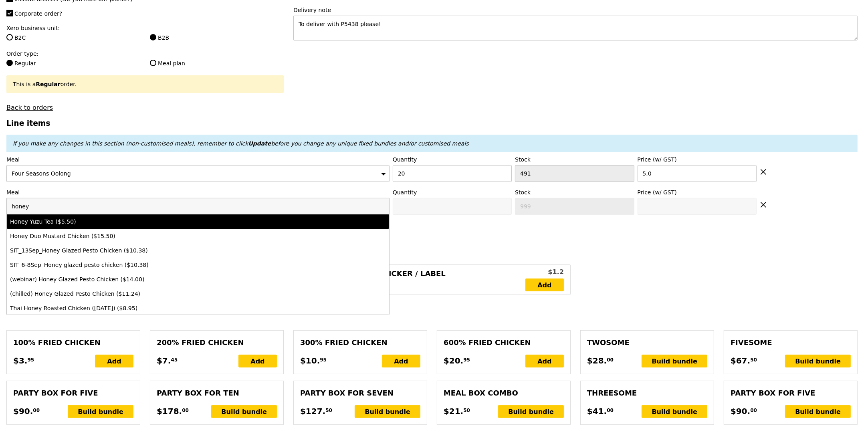
type input "honey"
click at [80, 216] on li "Honey Yuzu Tea ($5.50)" at bounding box center [198, 221] width 382 height 14
type input "Confirm anyway"
type input "0"
type input "496"
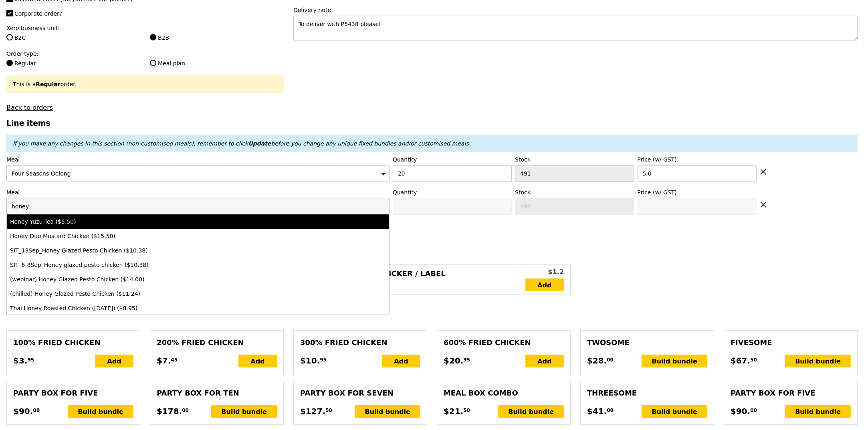
type input "5.5"
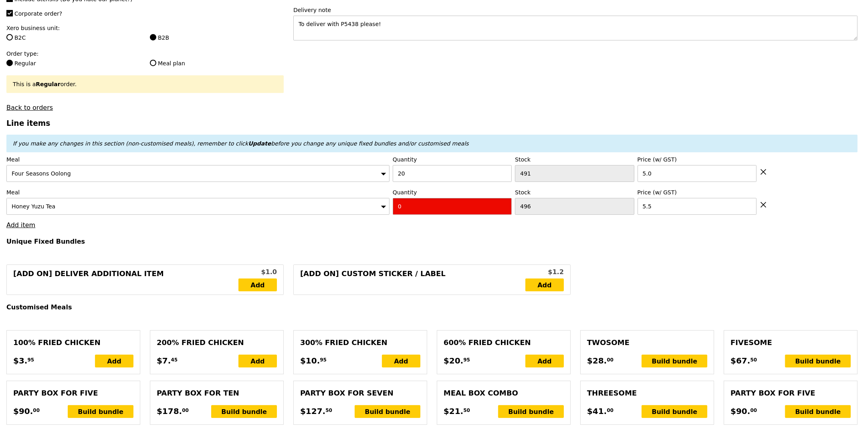
click at [414, 212] on input "0" at bounding box center [452, 206] width 119 height 17
type input "Confirm"
type input "20"
click at [421, 239] on h4 "Unique Fixed Bundles" at bounding box center [432, 242] width 852 height 8
type input "Loading..."
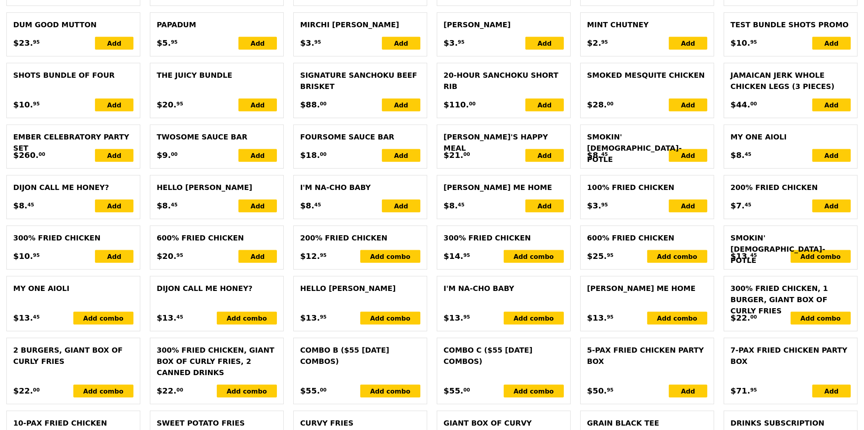
type input "833.00"
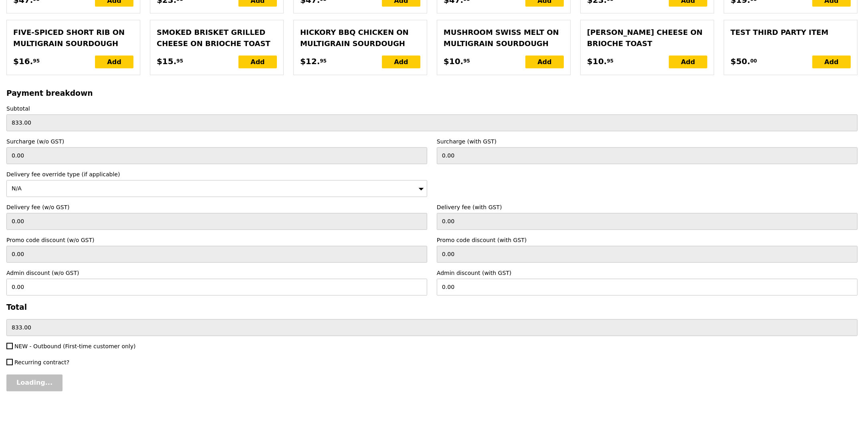
scroll to position [1673, 0]
click at [30, 388] on input "Confirm" at bounding box center [30, 383] width 49 height 17
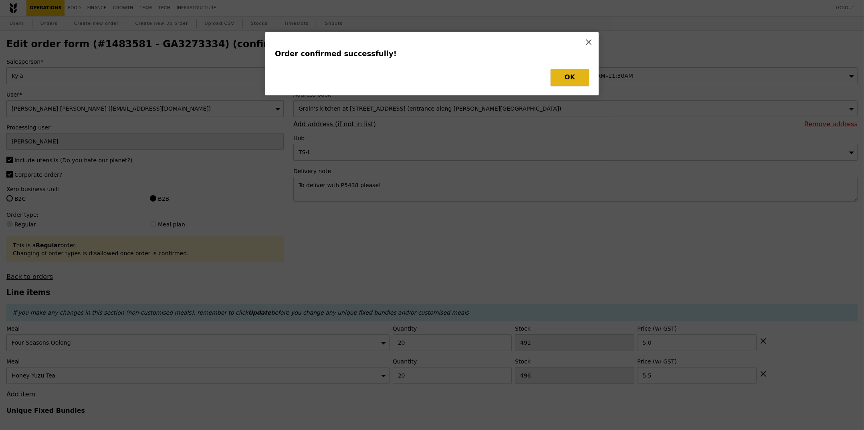
click at [563, 77] on button "OK" at bounding box center [570, 77] width 38 height 17
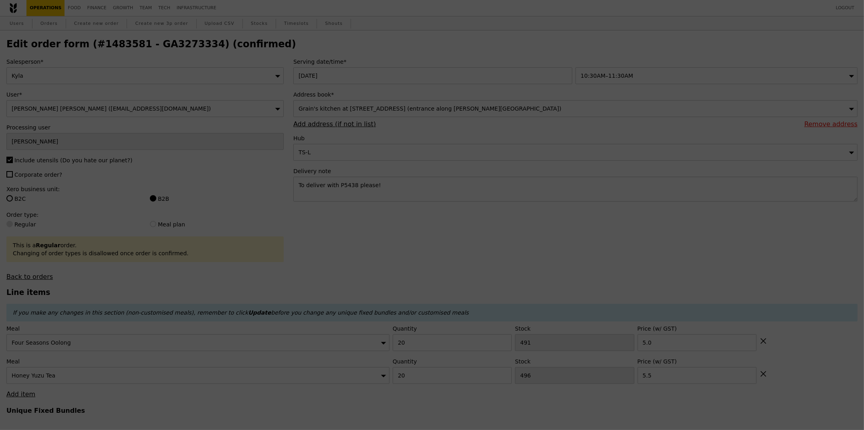
type input "Loading..."
checkbox input "false"
type input "496"
type input "5.50"
type input "491"
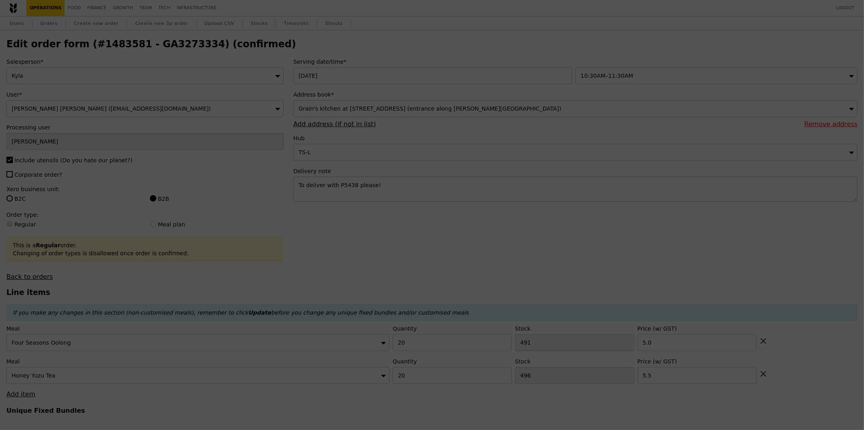
type input "5.00"
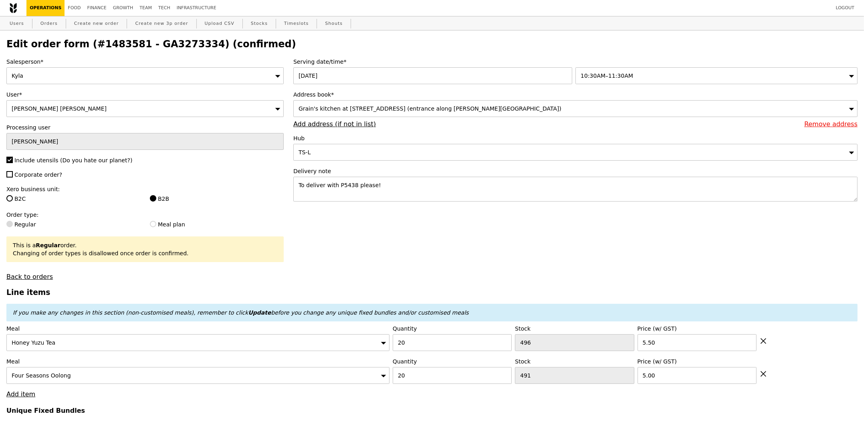
type input "Update"
type input "476"
type input "471"
click at [166, 47] on h2 "Edit order form (#1483581 - GA3273334) (confirmed)" at bounding box center [432, 43] width 852 height 11
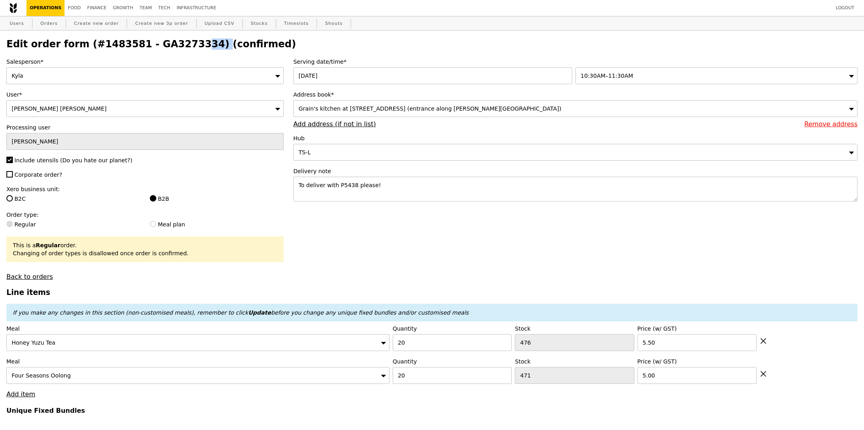
click at [166, 47] on h2 "Edit order form (#1483581 - GA3273334) (confirmed)" at bounding box center [432, 43] width 852 height 11
copy h2 "GA3273334"
click at [56, 27] on link "Orders" at bounding box center [49, 23] width 24 height 14
select select "100"
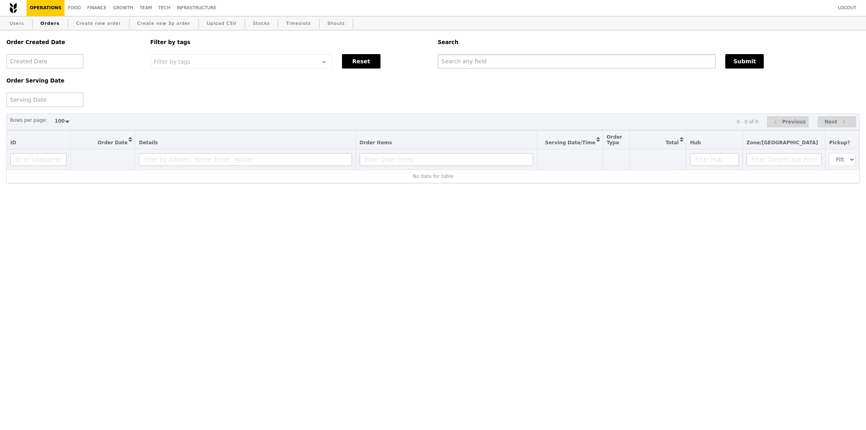
click at [550, 66] on input "text" at bounding box center [577, 61] width 278 height 14
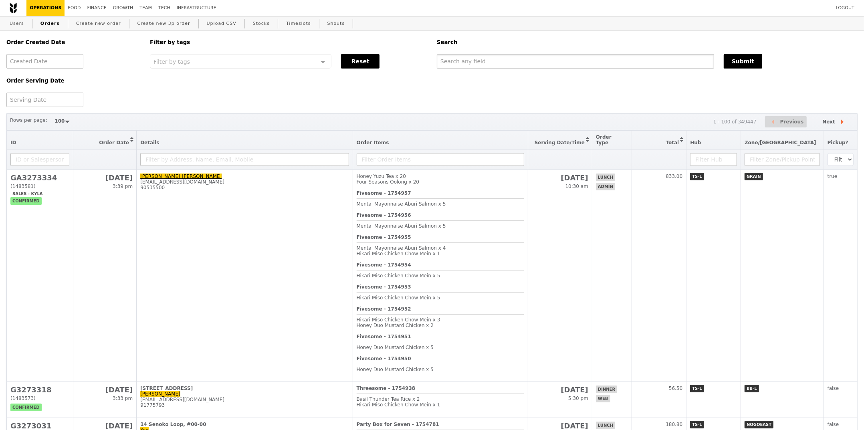
paste input "GA3273334"
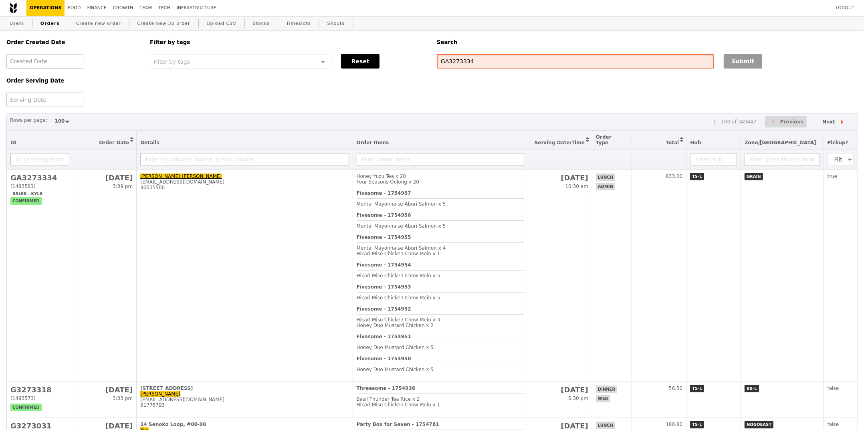
type input "GA3273334"
click at [743, 60] on button "Submit" at bounding box center [743, 61] width 38 height 14
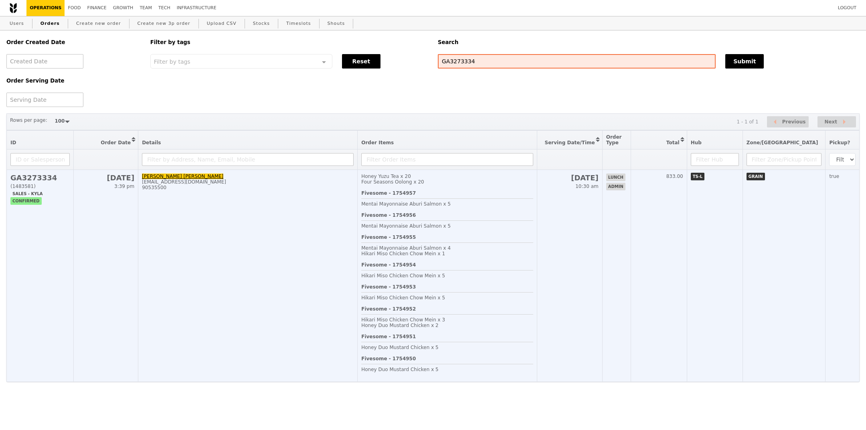
click at [484, 279] on div "Fivesome - 1754954 Hikari Miso Chicken Chow Mein x 5" at bounding box center [447, 273] width 172 height 22
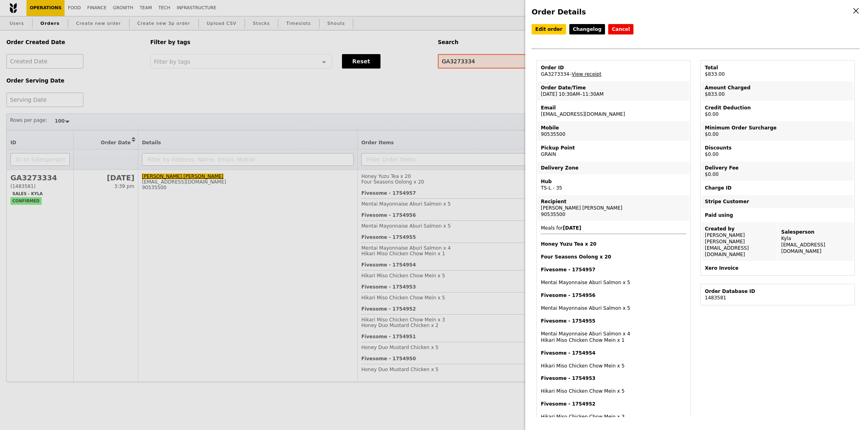
click at [550, 78] on td "Order ID GA3273334 – View receipt" at bounding box center [614, 70] width 152 height 19
click at [556, 71] on td "Order ID GA3273334 – View receipt" at bounding box center [614, 70] width 152 height 19
copy td "GA3273334"
click at [771, 307] on div "Edit order Changelog Cancel Order ID GA3273334 – View receipt Order Date/Time 2…" at bounding box center [696, 220] width 328 height 393
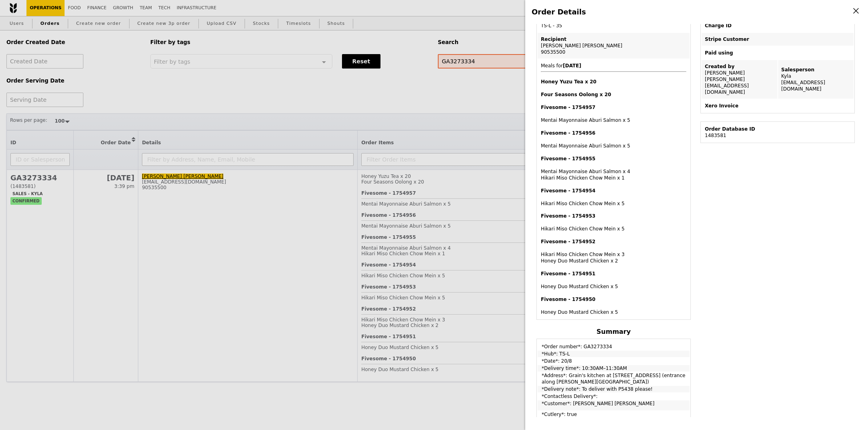
scroll to position [93, 0]
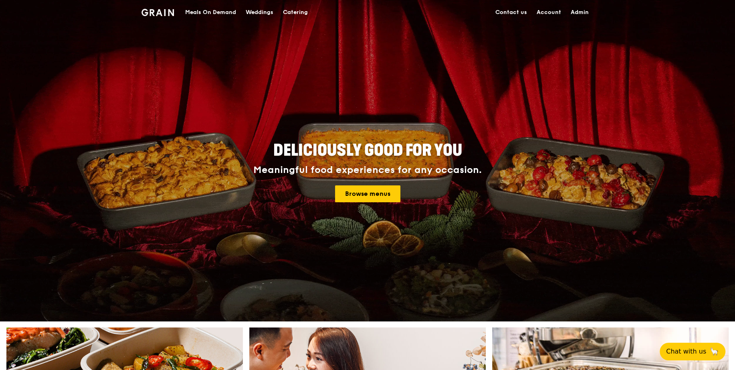
click at [218, 13] on div "Meals On Demand" at bounding box center [210, 12] width 51 height 24
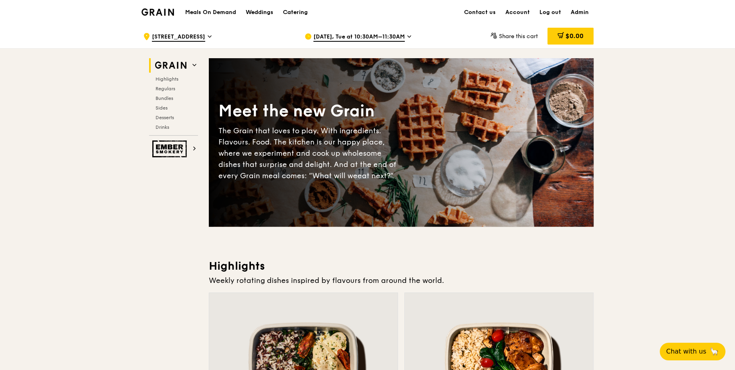
click at [357, 37] on span "Aug 26, Tue at 10:30AM–11:30AM" at bounding box center [359, 37] width 91 height 9
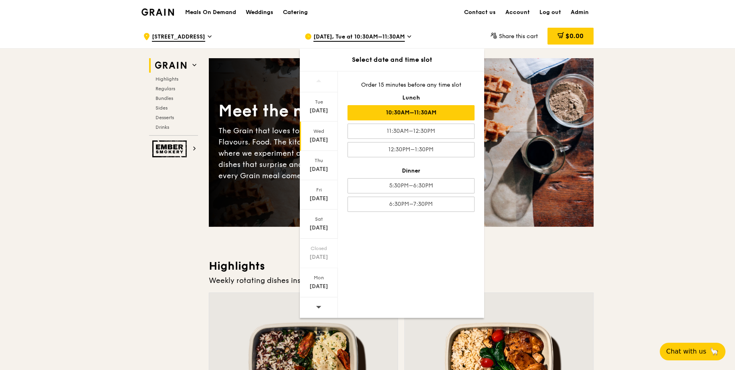
click at [323, 140] on div "Aug 20" at bounding box center [319, 140] width 36 height 8
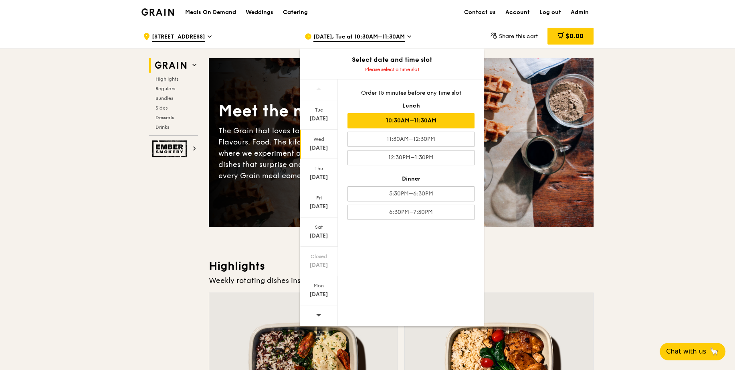
click at [417, 121] on div "10:30AM–11:30AM" at bounding box center [411, 120] width 127 height 15
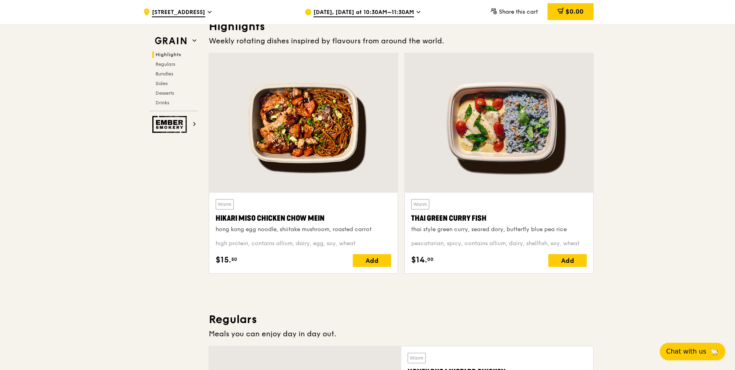
scroll to position [119, 0]
